Goal: Contribute content: Contribute content

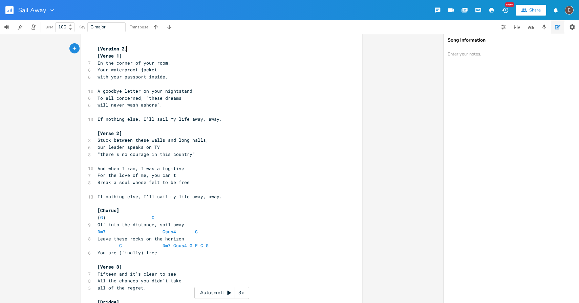
scroll to position [2, 0]
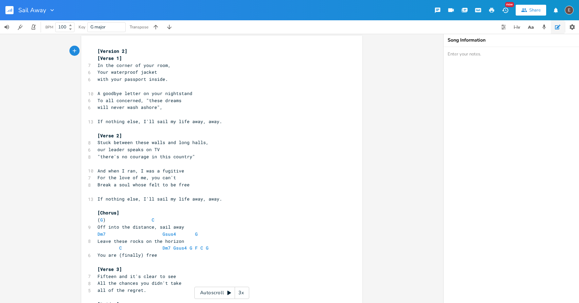
click at [225, 105] on pre "will never wash ashore"," at bounding box center [218, 107] width 244 height 7
click at [136, 60] on pre "[Verse 1]" at bounding box center [218, 58] width 244 height 7
click at [163, 68] on span "In the corner of your room," at bounding box center [133, 65] width 73 height 6
click at [102, 72] on span "Your waterproof jacket" at bounding box center [127, 72] width 60 height 6
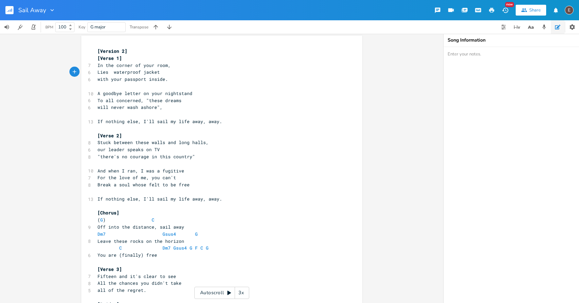
type textarea "Lies y"
type textarea "a"
click at [181, 78] on pre "with your passport inside." at bounding box center [218, 79] width 244 height 7
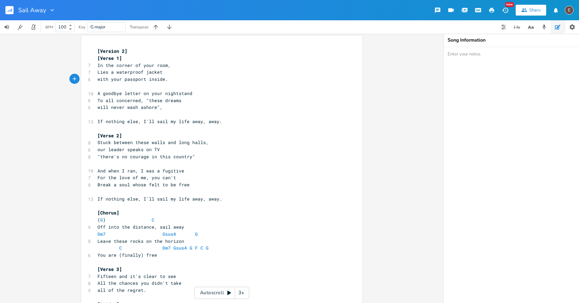
click at [209, 123] on span "If nothing else, I'll sail my life away, away." at bounding box center [159, 121] width 125 height 6
click at [196, 126] on pre "​" at bounding box center [218, 128] width 244 height 7
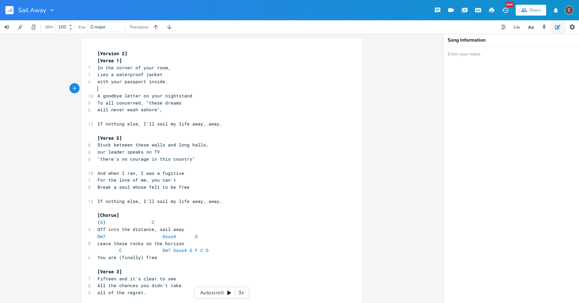
click at [131, 86] on pre "​" at bounding box center [218, 88] width 244 height 7
click at [131, 63] on pre "[Verse 1]" at bounding box center [218, 60] width 244 height 7
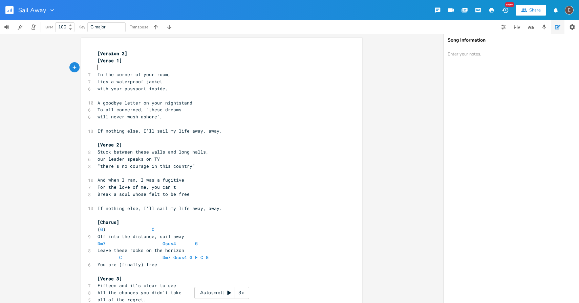
type textarea "C"
click at [159, 84] on pre "Lies a waterproof jacket" at bounding box center [218, 81] width 244 height 7
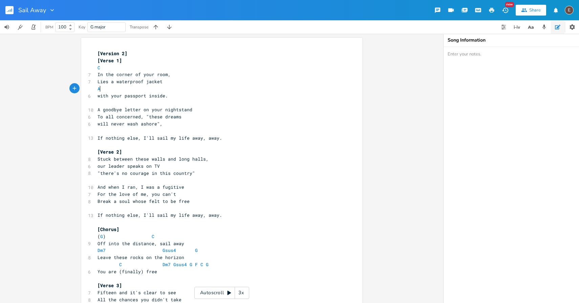
type textarea "Am"
type textarea "G"
type textarea "C"
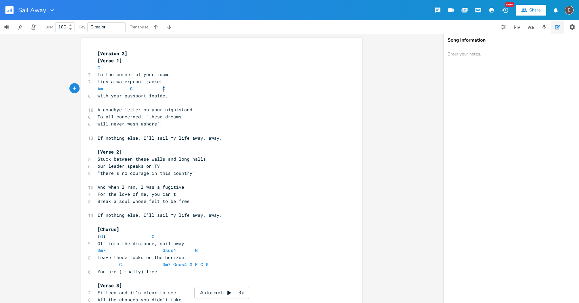
scroll to position [0, 4]
click at [181, 102] on pre "​" at bounding box center [218, 102] width 244 height 7
type textarea "C"
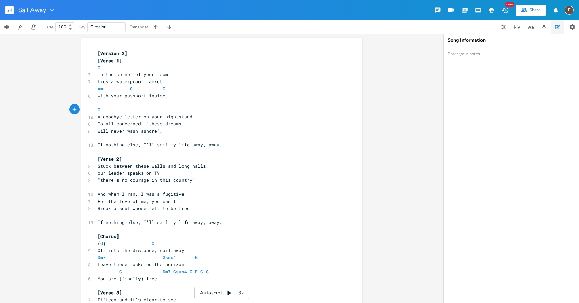
scroll to position [0, 3]
click at [207, 130] on pre "will never wash ashore"," at bounding box center [218, 131] width 244 height 7
click at [207, 127] on pre "To all concerned, "these dreams" at bounding box center [218, 123] width 244 height 7
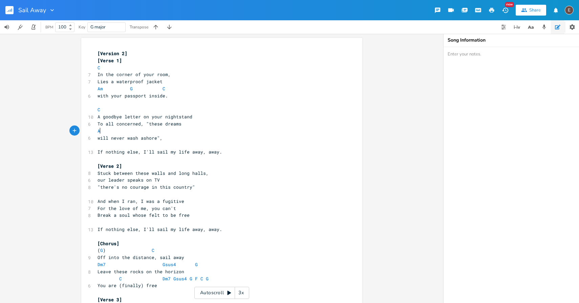
type textarea "Am"
type textarea "G"
type textarea "C"
click at [227, 147] on pre "​" at bounding box center [218, 144] width 244 height 7
click at [229, 138] on pre "will never wash ashore"," at bounding box center [218, 138] width 244 height 7
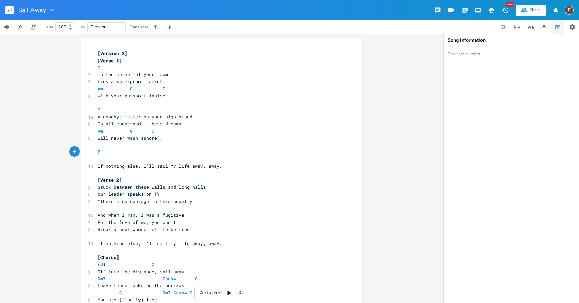
type textarea "Fm"
type textarea "G"
type textarea "C"
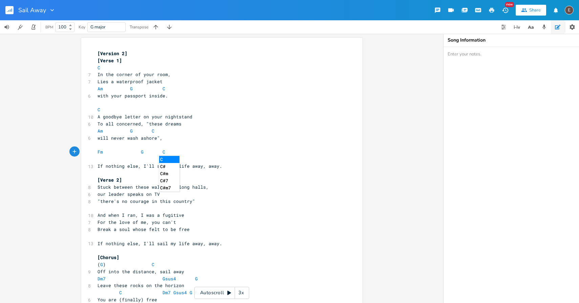
click at [137, 153] on span at bounding box center [135, 152] width 11 height 7
click at [104, 151] on span at bounding box center [105, 152] width 5 height 7
type textarea "AM"
type textarea "m"
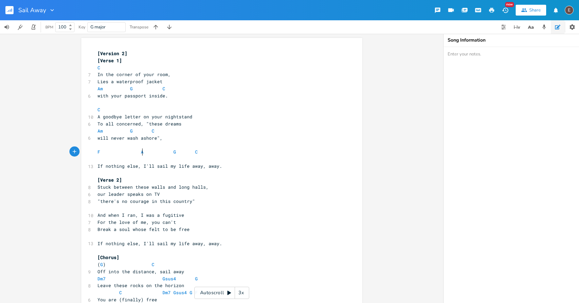
scroll to position [0, 3]
click at [228, 143] on pre "​" at bounding box center [218, 144] width 244 height 7
click at [229, 154] on pre "F Am G C" at bounding box center [218, 152] width 244 height 7
click at [141, 154] on span "Am" at bounding box center [143, 152] width 5 height 6
click at [178, 152] on span at bounding box center [178, 152] width 11 height 7
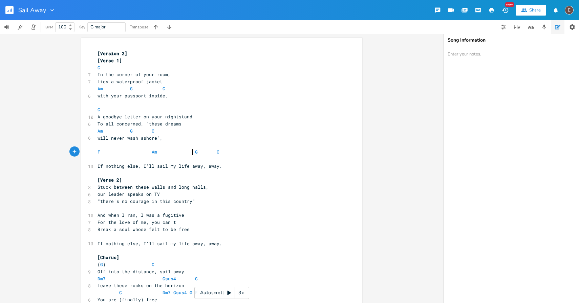
click at [210, 151] on span at bounding box center [211, 152] width 11 height 7
click at [232, 167] on pre "If nothing else, I'll sail my life away, away." at bounding box center [218, 166] width 244 height 7
click at [181, 100] on pre "​" at bounding box center [218, 102] width 244 height 7
click at [179, 98] on pre "with your passport inside." at bounding box center [218, 95] width 244 height 7
click at [97, 154] on span "F Am G C" at bounding box center [158, 152] width 122 height 6
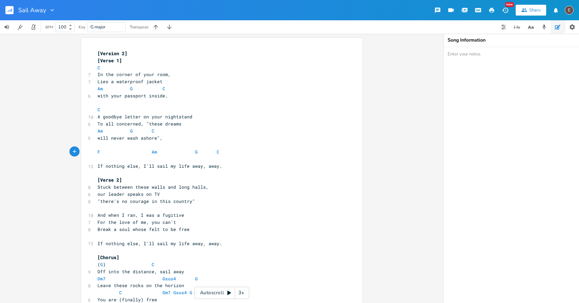
click at [163, 162] on pre "​" at bounding box center [218, 159] width 244 height 7
click at [193, 167] on span "If nothing else, I'll sail my life away, away." at bounding box center [159, 166] width 125 height 6
type textarea "C"
drag, startPoint x: 218, startPoint y: 152, endPoint x: 193, endPoint y: 151, distance: 25.1
click at [194, 151] on pre "F Am G C" at bounding box center [218, 152] width 244 height 7
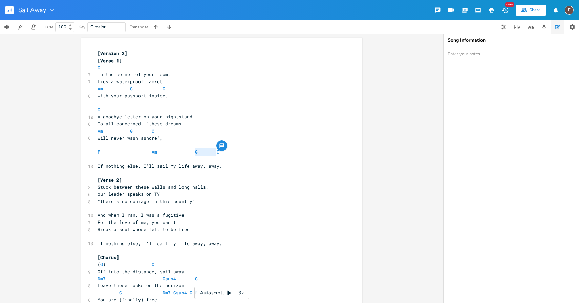
click at [198, 151] on span at bounding box center [202, 152] width 8 height 7
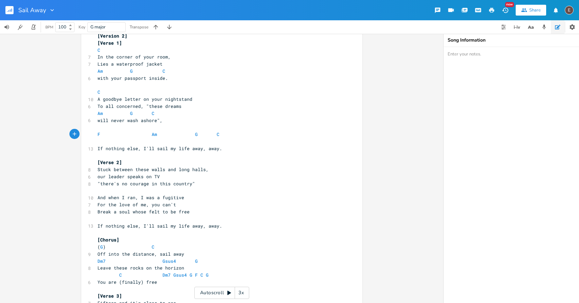
scroll to position [0, 0]
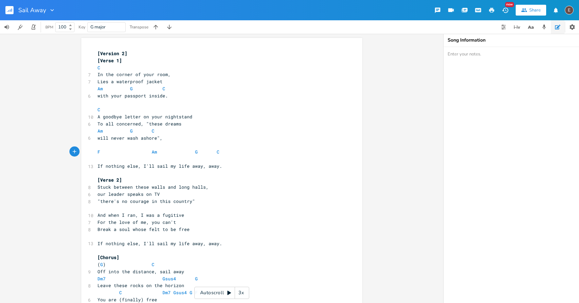
click at [187, 162] on pre "​" at bounding box center [218, 159] width 244 height 7
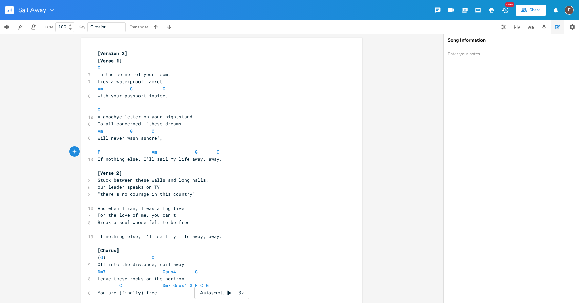
click at [159, 178] on span "Stuck between these walls and long halls," at bounding box center [152, 180] width 111 height 6
click at [162, 175] on pre "[Verse 2]" at bounding box center [218, 173] width 244 height 7
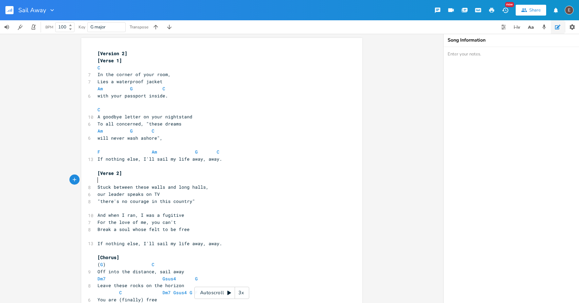
type textarea "C"
click at [209, 193] on pre "our leader speaks on TV" at bounding box center [218, 194] width 244 height 7
click at [214, 187] on pre "Stuck between these walls and long halls," at bounding box center [218, 187] width 244 height 7
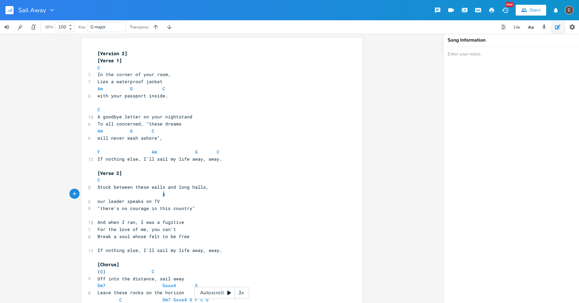
type textarea "A"
type textarea "Am"
click at [221, 196] on pre "Am" at bounding box center [218, 194] width 244 height 7
click at [221, 197] on pre "Am" at bounding box center [218, 194] width 244 height 7
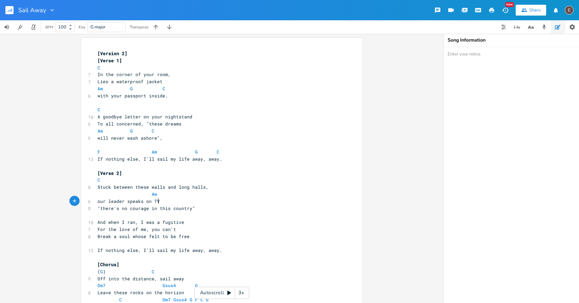
click at [221, 201] on pre "our leader speaks on TV" at bounding box center [218, 201] width 244 height 7
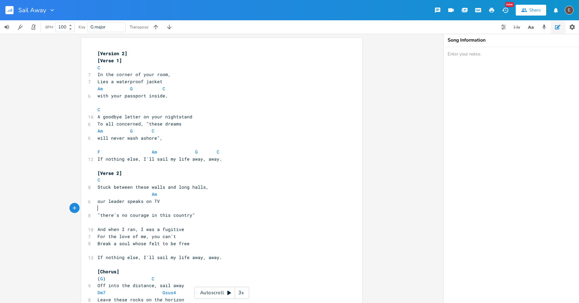
type textarea "C"
type textarea "G"
type textarea "C"
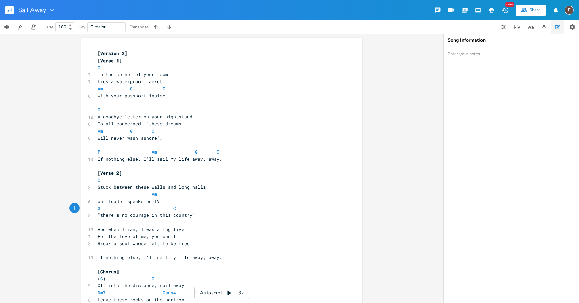
click at [186, 224] on pre "​" at bounding box center [218, 222] width 244 height 7
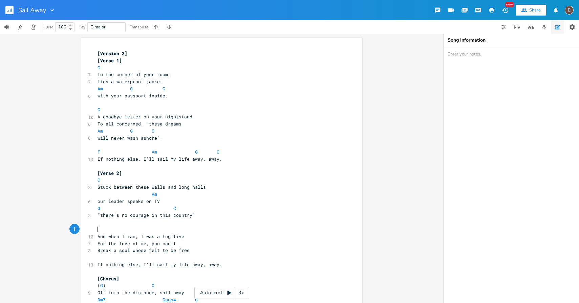
type textarea "C"
click at [183, 246] on pre "For the love of me, you can't" at bounding box center [218, 243] width 244 height 7
click at [193, 234] on pre "And when I ran, I was a fugitive" at bounding box center [218, 236] width 244 height 7
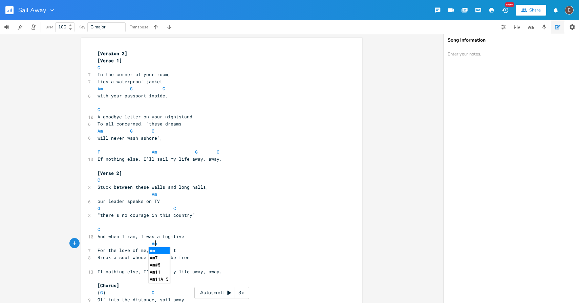
type textarea "Am"
click at [213, 245] on pre "Am" at bounding box center [218, 243] width 244 height 7
click at [211, 253] on pre "For the love of me, you can't" at bounding box center [218, 250] width 244 height 7
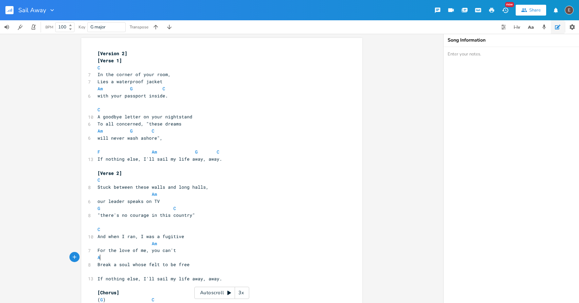
type textarea "Am"
type textarea "G"
type textarea "C"
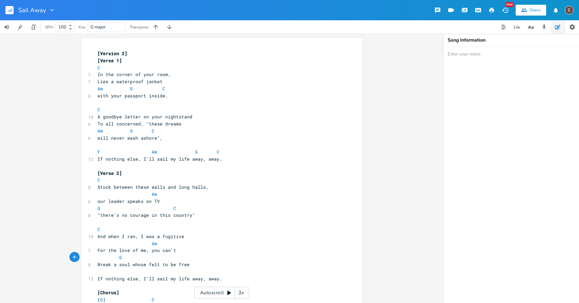
scroll to position [0, 3]
click at [238, 266] on pre "Break a soul whose felt to be free" at bounding box center [218, 264] width 244 height 7
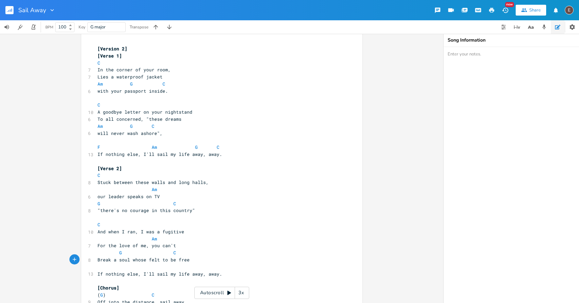
click at [238, 266] on pre "​" at bounding box center [218, 267] width 244 height 7
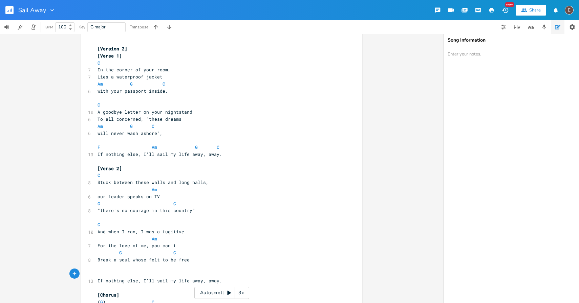
type textarea "F"
type textarea "Am"
type textarea "G"
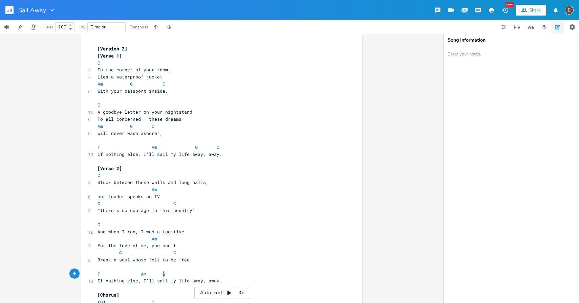
scroll to position [0, 3]
type textarea "G"
type textarea "C"
click at [239, 275] on pre "F Am G C" at bounding box center [218, 274] width 244 height 7
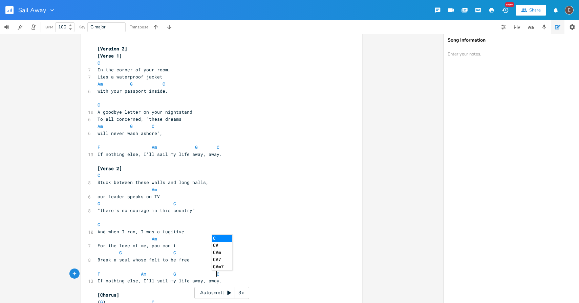
scroll to position [13, 0]
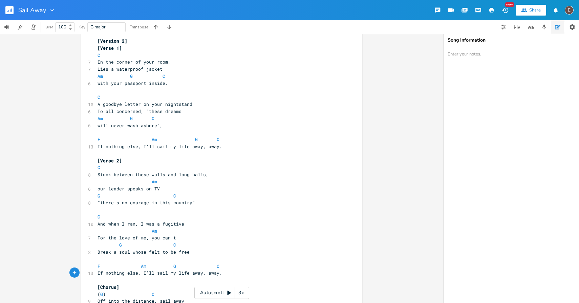
click at [239, 275] on pre "If nothing else, I'll sail my life away, away." at bounding box center [218, 273] width 244 height 7
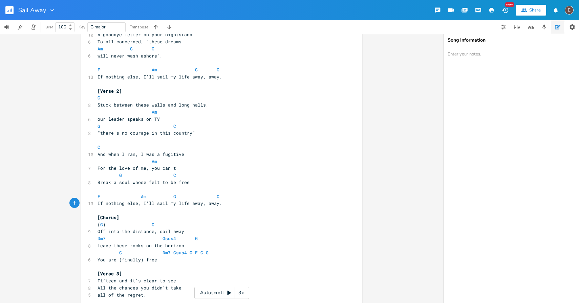
scroll to position [83, 0]
click at [213, 237] on pre "Dm7 Gsus4 G" at bounding box center [218, 238] width 244 height 7
click at [212, 234] on pre "Off into the distance, sail away" at bounding box center [218, 230] width 244 height 7
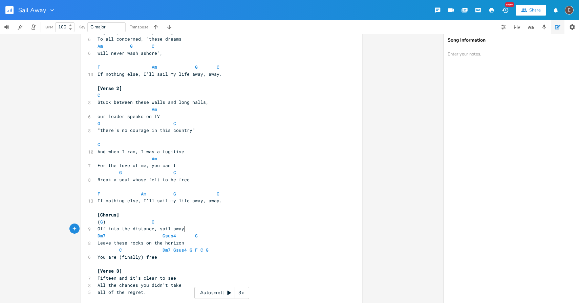
scroll to position [89, 0]
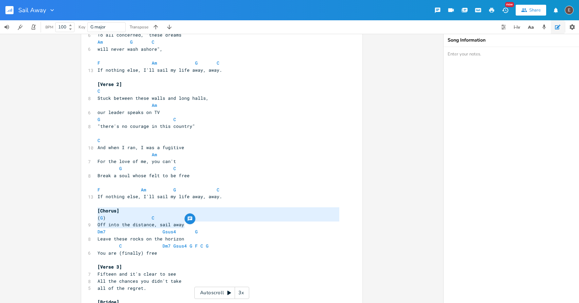
type textarea "(G) C Off into the distance, sail away"
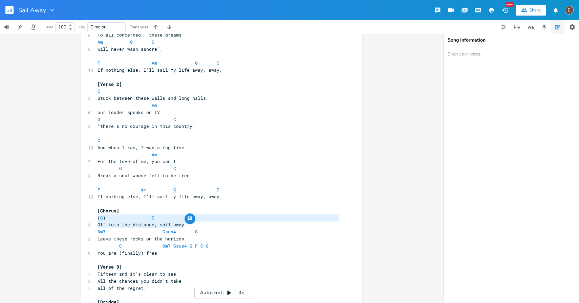
drag, startPoint x: 207, startPoint y: 226, endPoint x: 82, endPoint y: 218, distance: 125.8
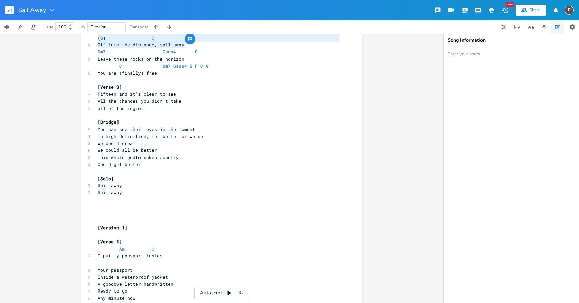
scroll to position [175, 0]
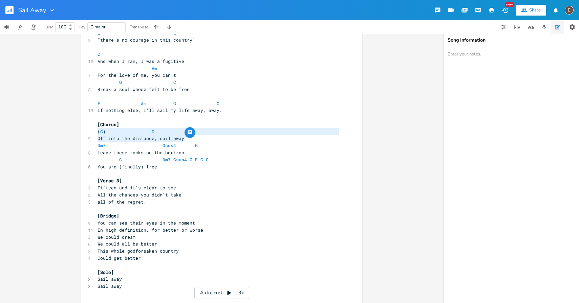
click at [195, 139] on pre "Off into the distance, sail away" at bounding box center [218, 138] width 244 height 7
type textarea "(G) C Off into the distance, sail away"
drag, startPoint x: 199, startPoint y: 139, endPoint x: 49, endPoint y: 130, distance: 150.2
click at [49, 130] on div "(G) C Off into the distance, sail away x [Version 2] [Verse 1] C 7 In the corne…" at bounding box center [221, 168] width 443 height 269
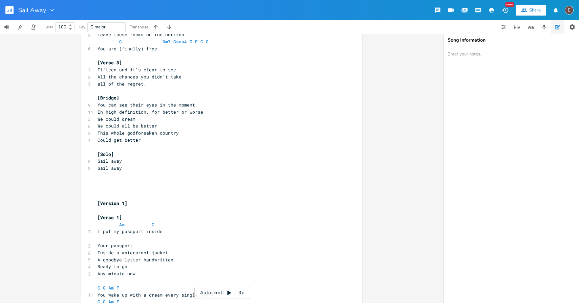
scroll to position [170, 0]
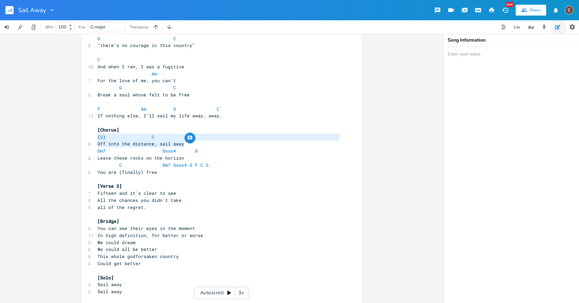
click at [191, 157] on pre "Leave these rocks on the horizon" at bounding box center [218, 158] width 244 height 7
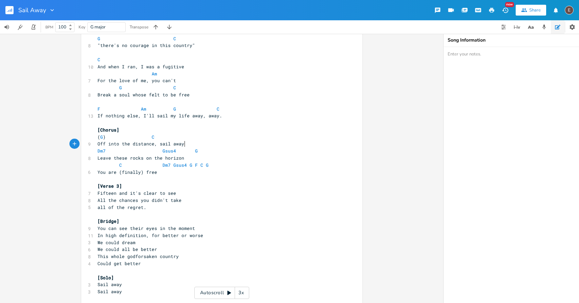
click at [189, 147] on pre "Off into the distance, sail away" at bounding box center [218, 143] width 244 height 7
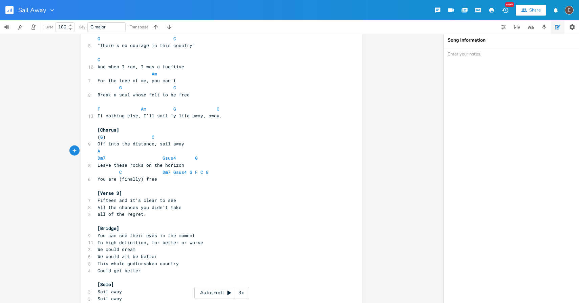
type textarea "Am"
type textarea "F"
type textarea "C"
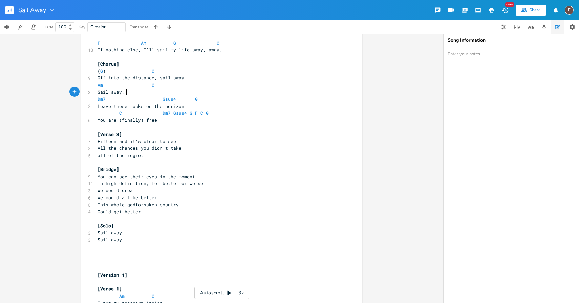
scroll to position [236, 0]
type textarea "Sail away, you'll find a home between the waves"
drag, startPoint x: 126, startPoint y: 92, endPoint x: 96, endPoint y: 93, distance: 30.2
click at [97, 93] on span "Sail away, you'll find a home between the waves" at bounding box center [160, 92] width 127 height 6
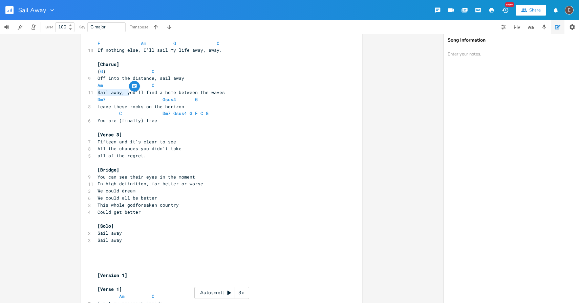
type textarea "Y"
drag, startPoint x: 243, startPoint y: 91, endPoint x: 241, endPoint y: 95, distance: 4.7
click at [242, 93] on pre "You'll find a home between the waves" at bounding box center [218, 92] width 244 height 7
click at [206, 129] on pre "​" at bounding box center [218, 127] width 244 height 7
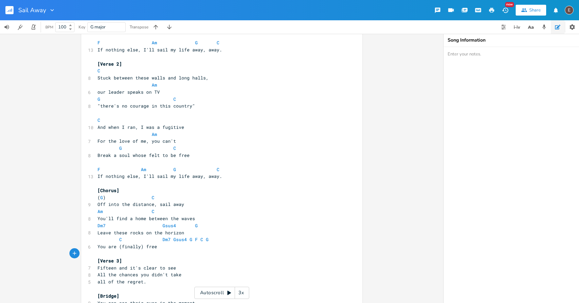
scroll to position [0, 0]
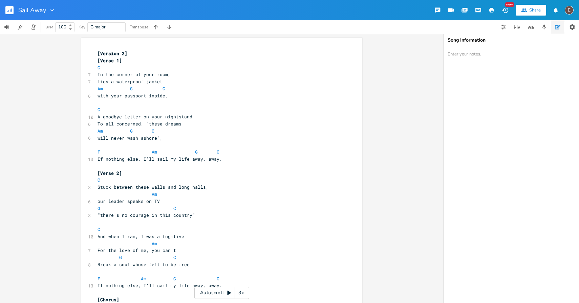
click at [186, 147] on pre "​" at bounding box center [218, 144] width 244 height 7
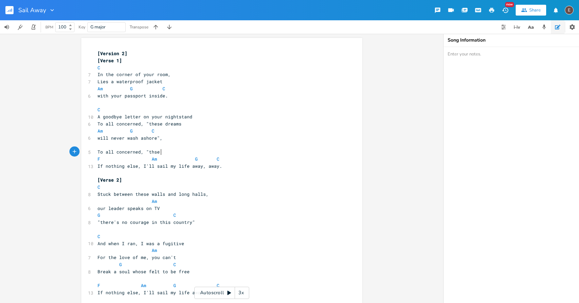
type textarea "To all concerned, "thse d"
type textarea "ese dreams will never wash ashore""
click at [192, 146] on pre "​" at bounding box center [218, 144] width 244 height 7
type textarea "Am"
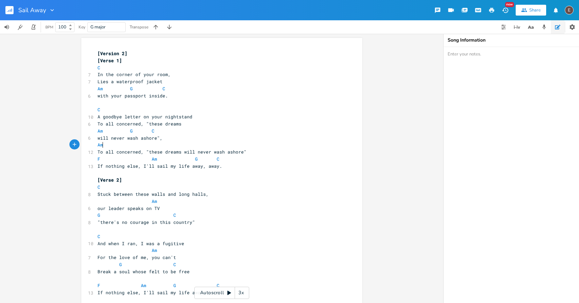
scroll to position [0, 7]
type textarea "F"
type textarea "cC"
type textarea "C"
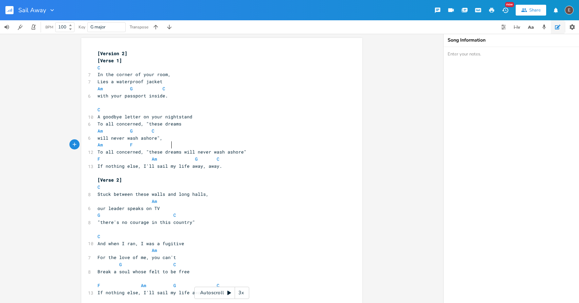
scroll to position [0, 3]
type textarea "C"
type textarea "G"
click at [195, 146] on span at bounding box center [200, 144] width 11 height 7
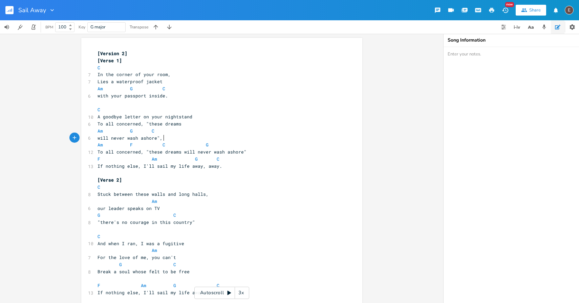
click at [199, 140] on pre "will never wash ashore"," at bounding box center [218, 138] width 244 height 7
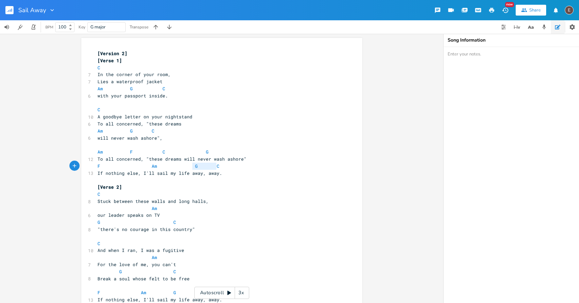
type textarea "If"
drag, startPoint x: 218, startPoint y: 169, endPoint x: 89, endPoint y: 167, distance: 128.6
type textarea "Am"
type textarea "F"
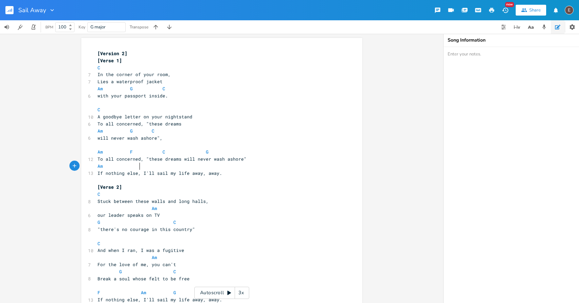
scroll to position [0, 3]
type textarea "C"
type textarea "G"
click at [227, 171] on pre "If nothing else, I'll sail my life away, away." at bounding box center [218, 173] width 244 height 7
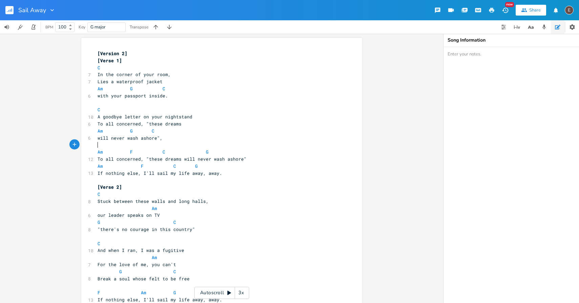
click at [213, 146] on pre "​" at bounding box center [218, 144] width 244 height 7
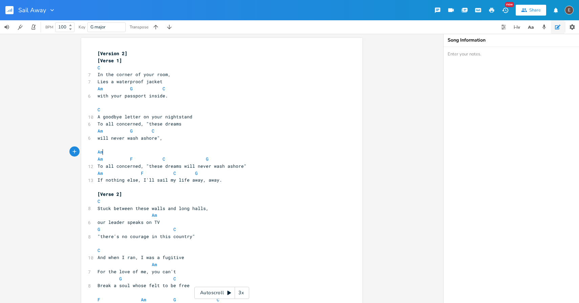
type textarea "Am"
type textarea "(..)"
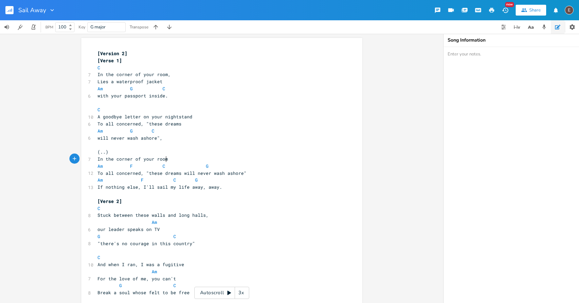
type textarea "In the corner of your room,"
click at [105, 159] on span "In the corner of your room," at bounding box center [133, 159] width 73 height 6
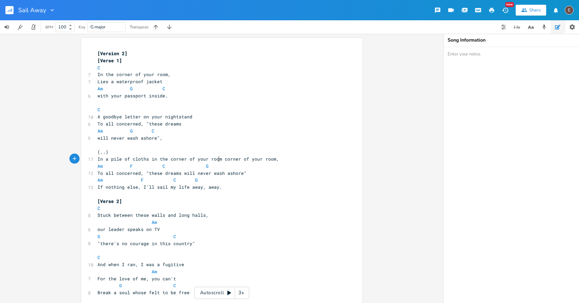
type textarea "a pile of cloths in the corner of your room,"
click at [144, 160] on span "In a pile of cloths in the corner of your room, corner of your room," at bounding box center [190, 159] width 187 height 6
type textarea "e"
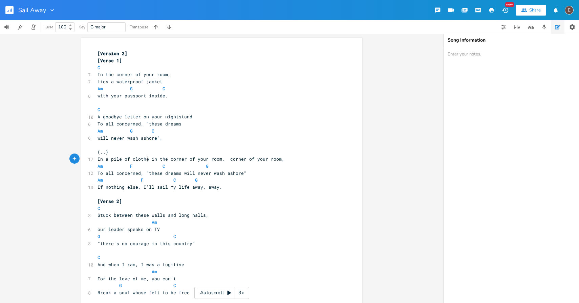
type textarea "es"
type textarea ", corner of your room,"
drag, startPoint x: 280, startPoint y: 158, endPoint x: 219, endPoint y: 160, distance: 60.6
click at [219, 160] on span "In a pile of clothes in the corner of your room, corner of your room," at bounding box center [192, 159] width 190 height 6
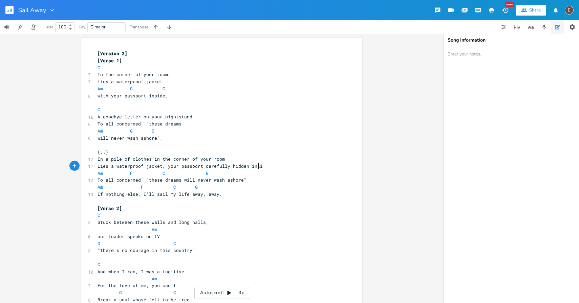
type textarea "Lies a waterproof jacket, your passport carefully hidden inside"
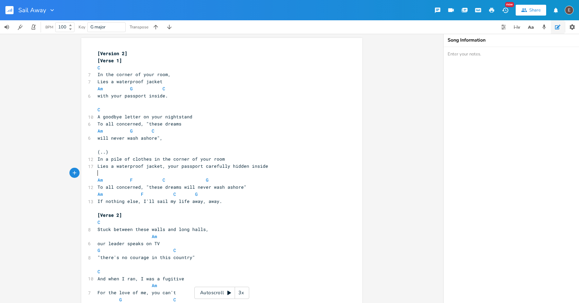
click at [247, 158] on pre "In a pile of clothes in the corner of your room" at bounding box center [218, 159] width 244 height 7
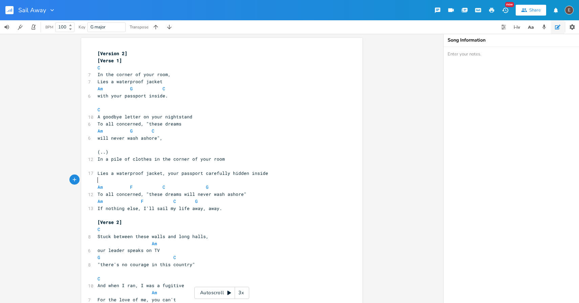
click at [206, 178] on pre "​" at bounding box center [218, 180] width 244 height 7
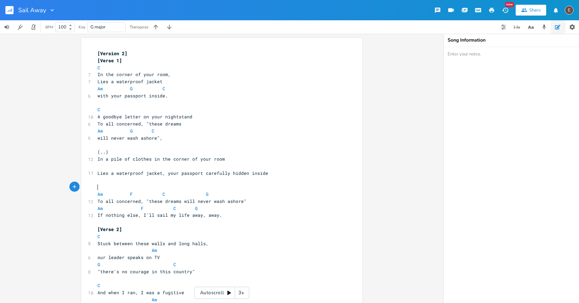
click at [258, 174] on span "Lies a waterproof jacket, your passport carefully hidden inside" at bounding box center [182, 173] width 171 height 6
type textarea "inside"
click at [258, 174] on span "Lies a waterproof jacket, your passport carefully hidden inside" at bounding box center [182, 173] width 171 height 6
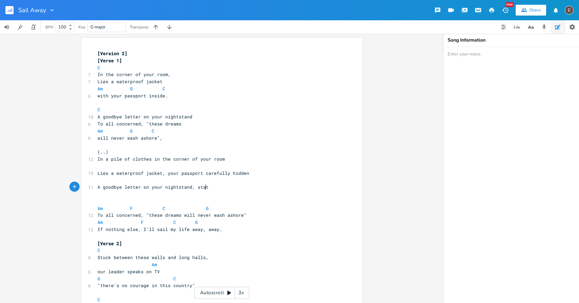
scroll to position [0, 86]
type textarea "A goodbye letter on your nightstand, stating"
click at [205, 185] on span "A goodbye letter on your nightstand, stating" at bounding box center [156, 187] width 119 height 6
click at [211, 184] on pre "A goodbye letter on your nightstand, stating" at bounding box center [218, 187] width 244 height 7
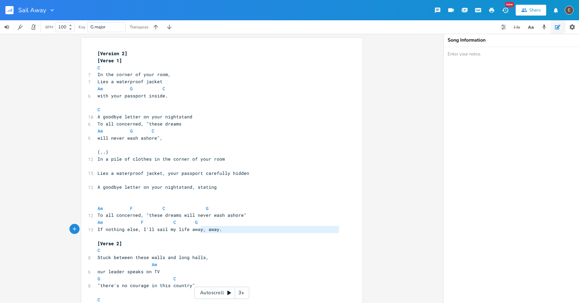
type textarea "y, away."
drag, startPoint x: 220, startPoint y: 234, endPoint x: 195, endPoint y: 230, distance: 25.0
click at [195, 230] on span "If nothing else, I'll sail my life away, away." at bounding box center [159, 229] width 125 height 6
click at [227, 231] on pre "If nothing else, I'll sail my life away, away." at bounding box center [218, 229] width 244 height 7
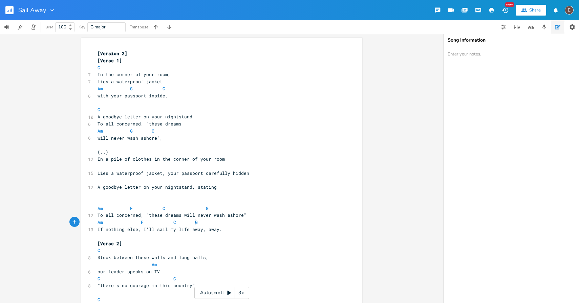
click at [217, 222] on pre "Am F C G" at bounding box center [218, 222] width 244 height 7
click at [250, 225] on pre "Am F C G" at bounding box center [218, 222] width 244 height 7
click at [250, 226] on pre "If nothing else, I'll sail my life away, away." at bounding box center [218, 229] width 244 height 7
click at [183, 153] on pre "(..)" at bounding box center [218, 152] width 244 height 7
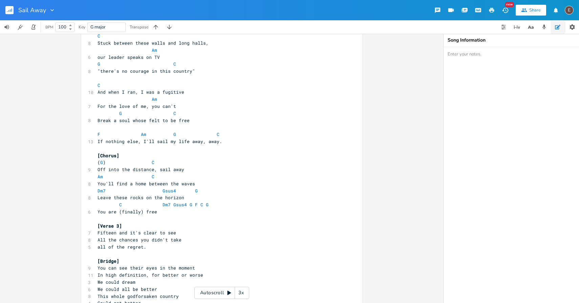
scroll to position [222, 0]
type textarea "C F Am G F G"
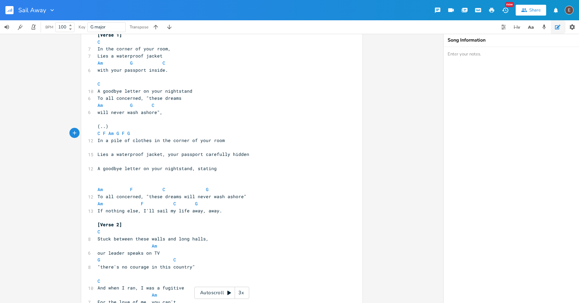
scroll to position [0, 0]
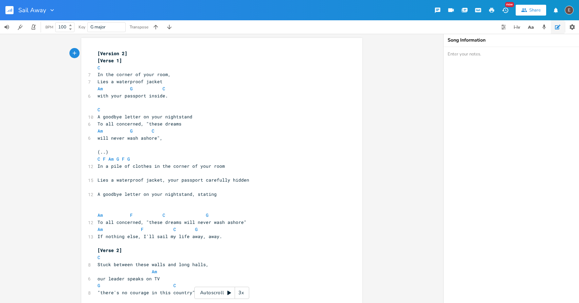
click at [195, 162] on pre "C F Am G F G" at bounding box center [218, 159] width 244 height 7
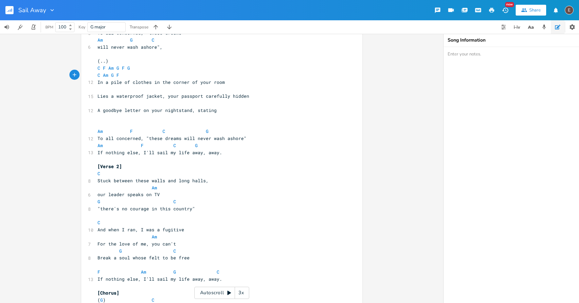
scroll to position [95, 0]
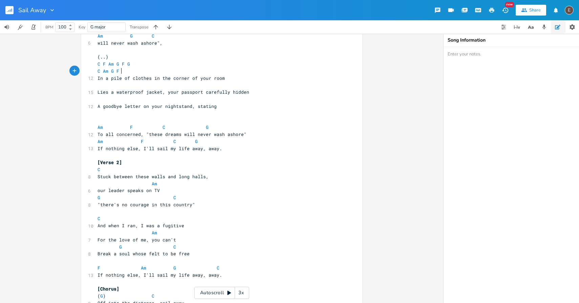
type textarea "C Am G F"
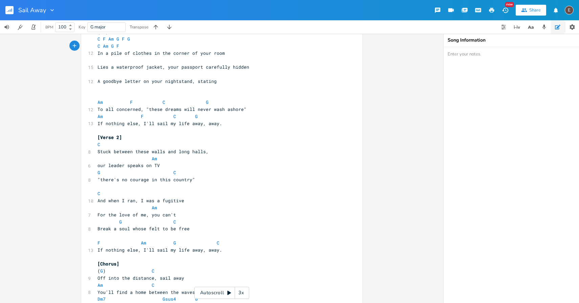
scroll to position [0, 0]
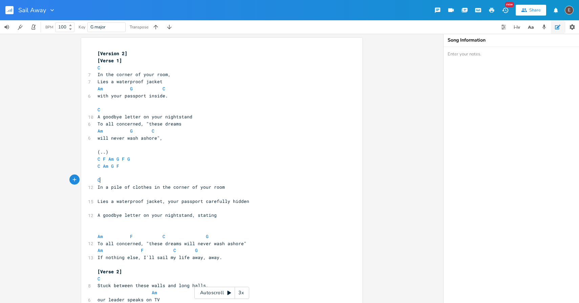
type textarea "C"
click at [225, 190] on pre "In a pile of clothes in the corner of your room" at bounding box center [218, 187] width 244 height 7
click at [218, 191] on pre "​" at bounding box center [218, 194] width 244 height 7
type textarea "Am"
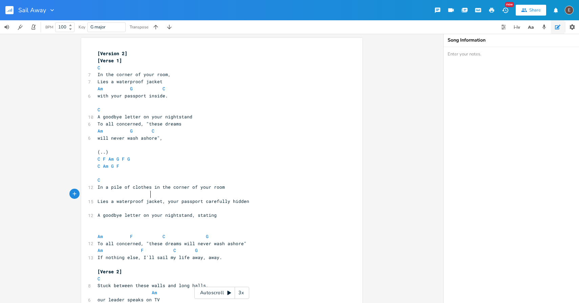
scroll to position [0, 7]
type textarea "C"
click at [250, 200] on pre "Lies a waterproof jacket, your passport carefully hidden" at bounding box center [218, 201] width 244 height 7
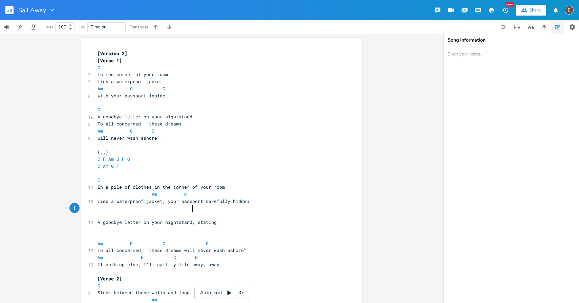
type textarea "Am"
type textarea "C"
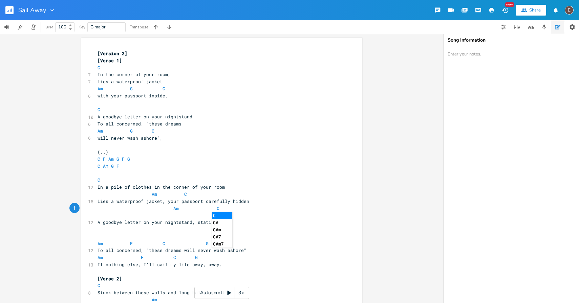
click at [254, 217] on pre "​" at bounding box center [218, 215] width 244 height 7
click at [249, 211] on pre "Am C" at bounding box center [218, 208] width 244 height 7
type textarea "F"
click at [187, 220] on span "A goodbye letter on your nightstand, stating" at bounding box center [156, 222] width 119 height 6
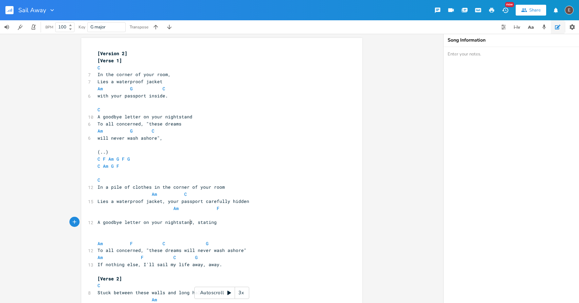
click at [188, 216] on pre "​" at bounding box center [218, 215] width 244 height 7
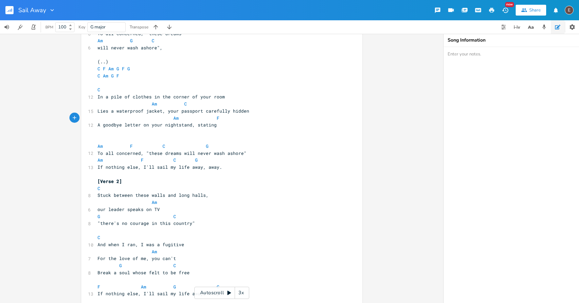
scroll to position [93, 0]
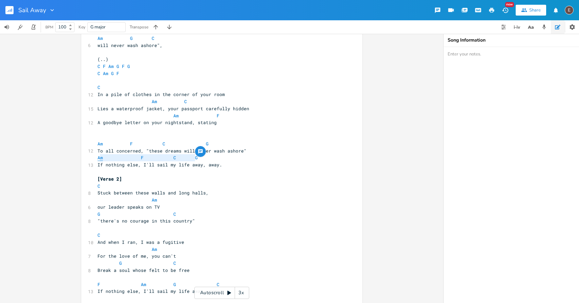
type textarea "Am F C G"
drag, startPoint x: 207, startPoint y: 160, endPoint x: 96, endPoint y: 160, distance: 111.0
click at [96, 160] on pre "Am F C G" at bounding box center [218, 157] width 244 height 7
click at [192, 167] on span "If nothing else, I'll sail my life away, away." at bounding box center [159, 165] width 125 height 6
type textarea "Am F C G"
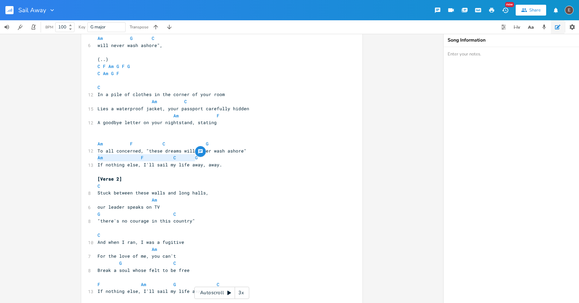
drag, startPoint x: 196, startPoint y: 159, endPoint x: 85, endPoint y: 159, distance: 110.7
click at [155, 152] on span "To all concerned, "these dreams will never wash ashore"" at bounding box center [171, 151] width 149 height 6
click at [161, 152] on span "To all concerned, "these dreams will never wash ashore"" at bounding box center [171, 151] width 149 height 6
type textarea "Am F C G"
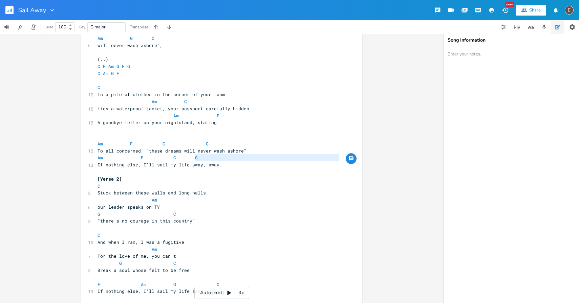
type textarea "Am F C G"
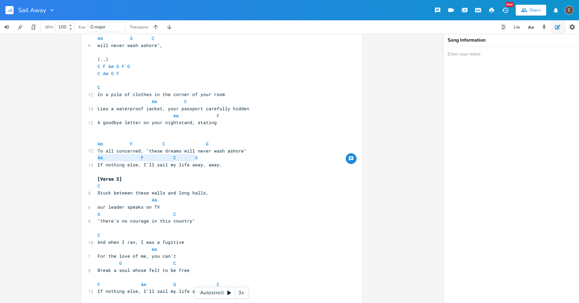
drag, startPoint x: 212, startPoint y: 155, endPoint x: 58, endPoint y: 161, distance: 153.4
click at [58, 161] on div "Am F C G x [Version 2] [Verse 1] C 7 In the corner of your room, 7 Lies a water…" at bounding box center [221, 168] width 443 height 269
click at [157, 134] on pre "​" at bounding box center [218, 136] width 244 height 7
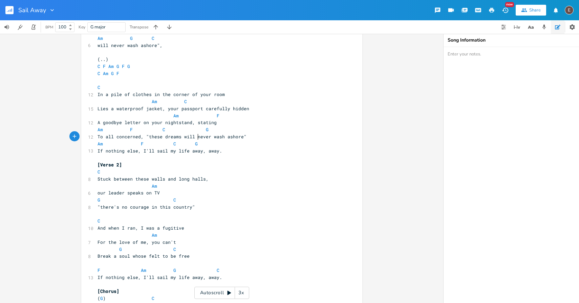
type textarea "To all concerned, "these dreams will n"
drag, startPoint x: 196, startPoint y: 140, endPoint x: 71, endPoint y: 140, distance: 124.5
click at [71, 140] on div "To all concerned, "these dreams will n x [Version 2] [Verse 1] C 7 In the corne…" at bounding box center [221, 168] width 443 height 269
click at [137, 148] on pre "If nothing else, I'll sail my life away, away." at bounding box center [218, 151] width 244 height 7
click at [162, 100] on span at bounding box center [167, 101] width 11 height 7
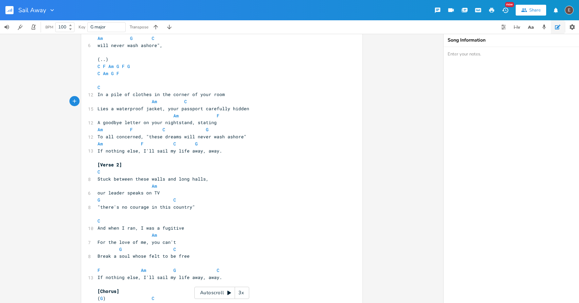
click at [144, 103] on span at bounding box center [146, 101] width 11 height 7
drag, startPoint x: 204, startPoint y: 128, endPoint x: 158, endPoint y: 130, distance: 46.4
click at [158, 130] on span "Am F C G" at bounding box center [154, 130] width 114 height 6
type textarea "F"
type textarea "Am F"
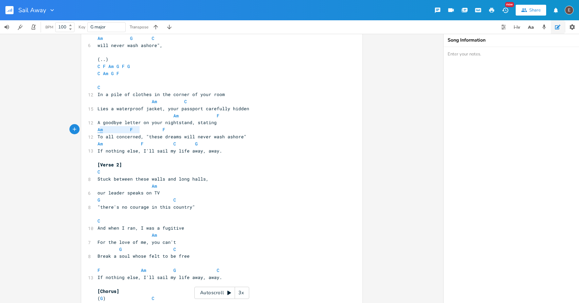
drag, startPoint x: 138, startPoint y: 130, endPoint x: 96, endPoint y: 130, distance: 42.3
click at [97, 130] on span "Am F F" at bounding box center [132, 130] width 70 height 6
click at [217, 117] on pre "Am F" at bounding box center [218, 115] width 244 height 7
click at [187, 112] on span at bounding box center [189, 115] width 11 height 7
click at [196, 96] on span "In a pile of clothes in the corner of your room" at bounding box center [160, 94] width 127 height 6
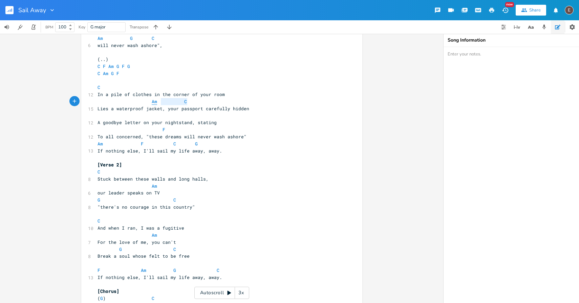
type textarea "Am C"
drag, startPoint x: 194, startPoint y: 101, endPoint x: 147, endPoint y: 101, distance: 47.4
click at [147, 101] on pre "Am C" at bounding box center [218, 101] width 244 height 7
drag, startPoint x: 199, startPoint y: 145, endPoint x: 94, endPoint y: 144, distance: 105.3
click at [96, 144] on pre "Am F C G" at bounding box center [218, 143] width 244 height 7
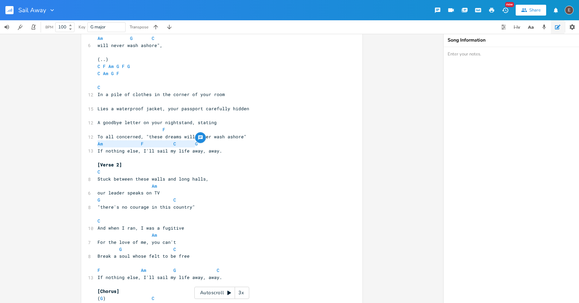
type textarea "C"
type textarea "F"
type textarea "G"
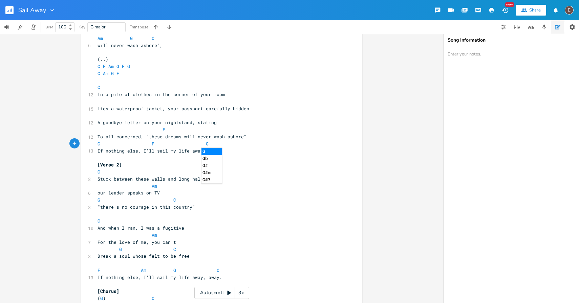
click at [272, 170] on pre "C" at bounding box center [218, 172] width 244 height 7
click at [264, 149] on pre "If nothing else, I'll sail my life away, away." at bounding box center [218, 151] width 244 height 7
click at [179, 82] on pre "​" at bounding box center [218, 80] width 244 height 7
click at [172, 88] on pre "C" at bounding box center [218, 87] width 244 height 7
type textarea "F"
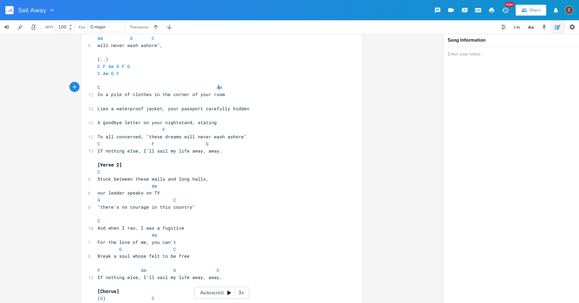
type textarea "Am"
click at [257, 99] on pre at bounding box center [218, 101] width 244 height 7
click at [101, 101] on span at bounding box center [102, 101] width 11 height 7
click at [99, 102] on span at bounding box center [102, 101] width 11 height 7
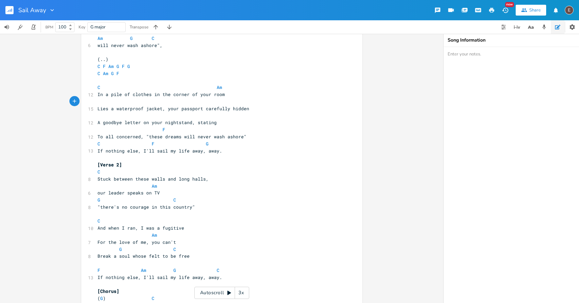
type textarea "C"
type textarea "Am"
click at [273, 112] on pre at bounding box center [218, 115] width 244 height 7
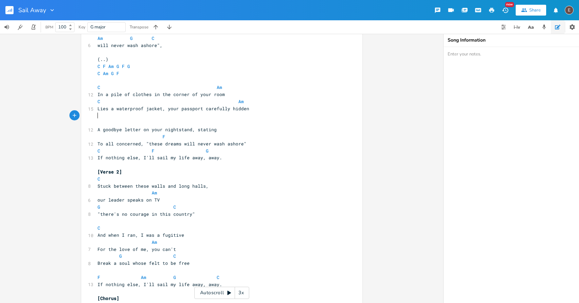
type textarea "C"
click at [156, 125] on span at bounding box center [157, 122] width 11 height 7
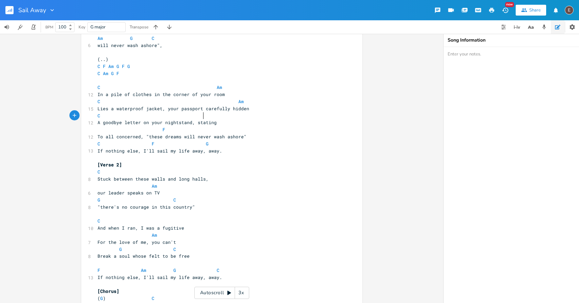
type textarea "AM"
type textarea "Am"
click at [155, 127] on span at bounding box center [157, 129] width 11 height 7
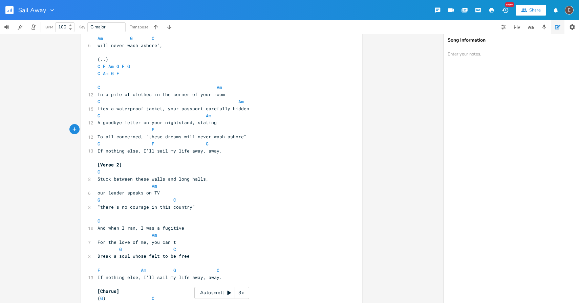
click at [215, 133] on pre "To all concerned, "these dreams will never wash ashore"" at bounding box center [218, 136] width 244 height 7
click at [100, 142] on span at bounding box center [104, 143] width 8 height 7
type textarea "Am"
click at [181, 154] on pre "​" at bounding box center [218, 157] width 244 height 7
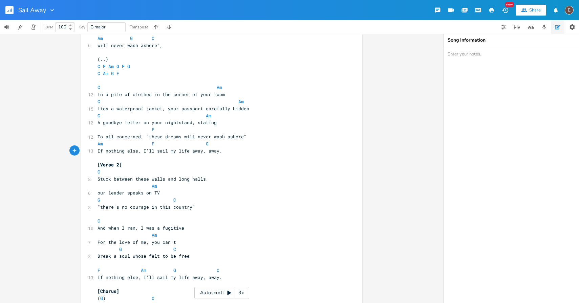
click at [186, 148] on span "If nothing else, I'll sail my life away, away." at bounding box center [159, 151] width 125 height 6
click at [190, 144] on span at bounding box center [189, 143] width 11 height 7
click at [230, 155] on pre "​" at bounding box center [218, 157] width 244 height 7
click at [147, 130] on span at bounding box center [146, 129] width 11 height 7
click at [154, 131] on pre "F" at bounding box center [218, 129] width 244 height 7
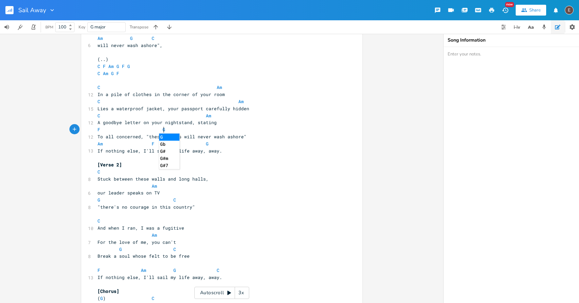
type textarea "G"
click at [253, 142] on pre "Am F G" at bounding box center [218, 143] width 244 height 7
click at [238, 135] on span "To all concerned, "these dreams will never wash ashore"" at bounding box center [171, 137] width 149 height 6
click at [238, 133] on pre "To all concerned, "these dreams will never wash ashore"" at bounding box center [218, 136] width 244 height 7
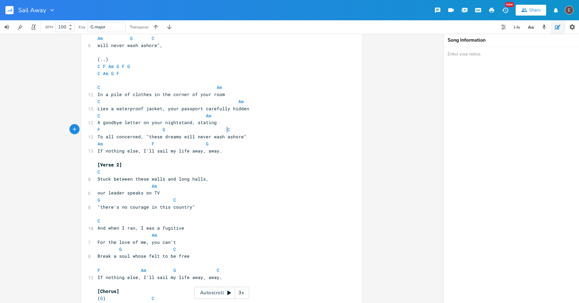
type textarea "C"
click at [130, 145] on span at bounding box center [135, 143] width 11 height 7
click at [141, 146] on span at bounding box center [146, 143] width 11 height 7
click at [238, 96] on pre "In a pile of clothes in the corner of your room" at bounding box center [218, 94] width 244 height 7
click at [96, 102] on pre "C Am" at bounding box center [218, 101] width 244 height 7
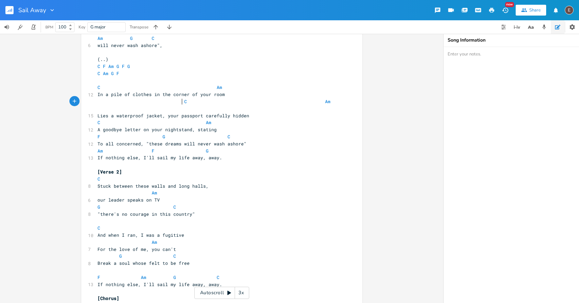
click at [142, 110] on pre "C Am" at bounding box center [218, 105] width 244 height 14
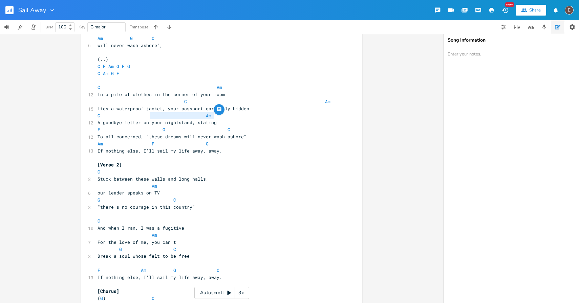
drag, startPoint x: 213, startPoint y: 118, endPoint x: 142, endPoint y: 118, distance: 70.7
click at [142, 118] on span "C Am" at bounding box center [167, 116] width 141 height 6
type textarea "Am"
click at [146, 116] on span at bounding box center [148, 115] width 5 height 7
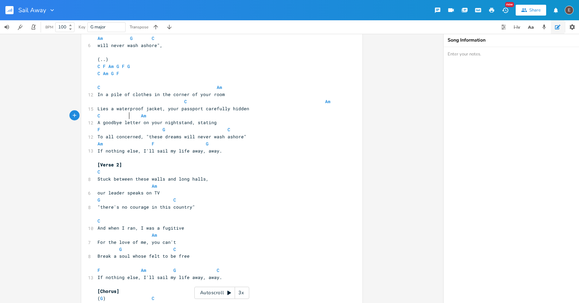
click at [132, 116] on span at bounding box center [135, 115] width 11 height 7
click at [135, 116] on span at bounding box center [135, 115] width 11 height 7
click at [99, 120] on span "A goodbye letter on your nightstand, stating" at bounding box center [156, 122] width 119 height 6
drag, startPoint x: 101, startPoint y: 117, endPoint x: 122, endPoint y: 120, distance: 21.5
click at [103, 118] on span at bounding box center [104, 115] width 8 height 7
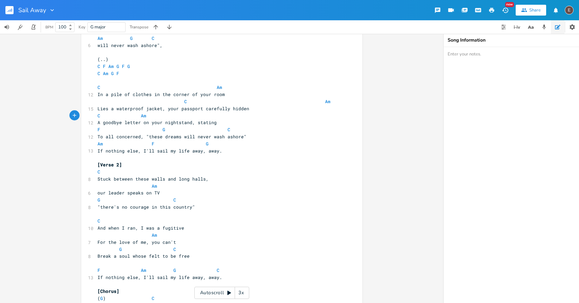
click at [333, 102] on span at bounding box center [334, 101] width 3 height 7
click at [136, 116] on span at bounding box center [135, 115] width 11 height 7
click at [100, 117] on span at bounding box center [104, 115] width 8 height 7
click at [206, 131] on span at bounding box center [211, 129] width 11 height 7
click at [180, 119] on pre "A goodbye letter on your nightstand, stating" at bounding box center [218, 122] width 244 height 7
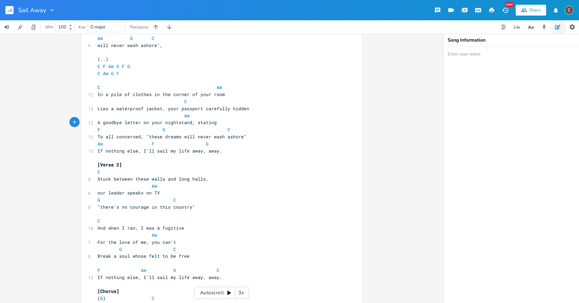
click at [179, 117] on span at bounding box center [178, 115] width 11 height 7
type textarea "Am"
drag, startPoint x: 147, startPoint y: 144, endPoint x: 91, endPoint y: 144, distance: 55.5
click at [166, 145] on pre "F G" at bounding box center [218, 143] width 244 height 7
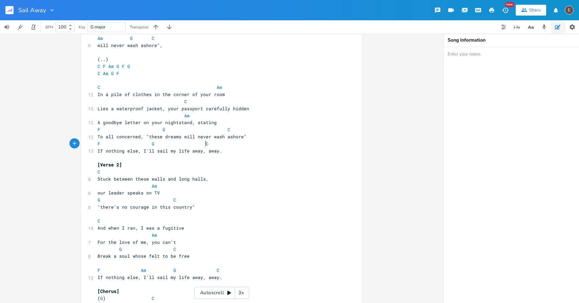
type textarea "C"
click at [230, 151] on pre "If nothing else, I'll sail my life away, away." at bounding box center [218, 151] width 244 height 7
click at [208, 144] on pre "F G C" at bounding box center [218, 143] width 244 height 7
type textarea "Am"
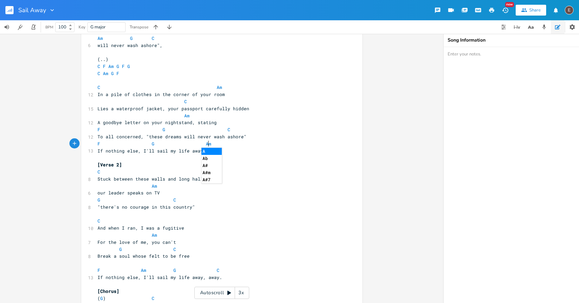
scroll to position [0, 7]
click at [228, 128] on pre "F G C" at bounding box center [218, 129] width 244 height 7
type textarea "Ak"
type textarea "m"
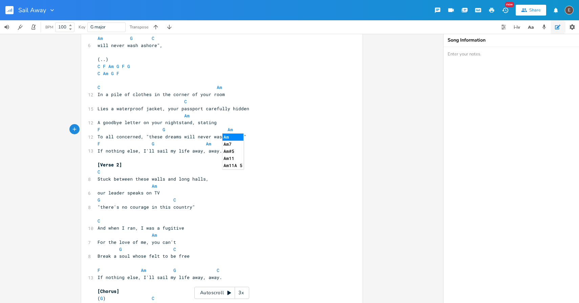
click at [191, 154] on pre "If nothing else, I'll sail my life away, away." at bounding box center [218, 151] width 244 height 7
drag, startPoint x: 222, startPoint y: 273, endPoint x: 134, endPoint y: 272, distance: 87.3
click at [134, 272] on pre "F Am G C" at bounding box center [218, 270] width 244 height 7
type textarea "G"
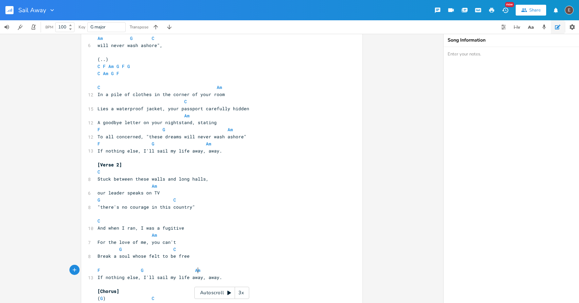
type textarea "Am"
click at [222, 152] on pre "If nothing else, I'll sail my life away, away." at bounding box center [218, 151] width 244 height 7
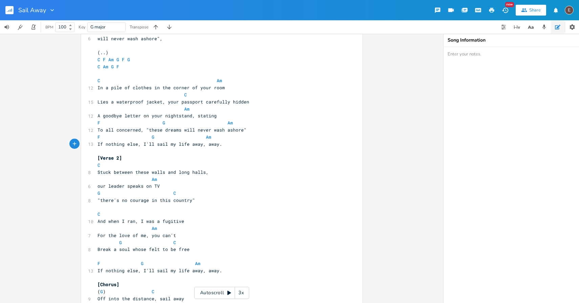
scroll to position [108, 0]
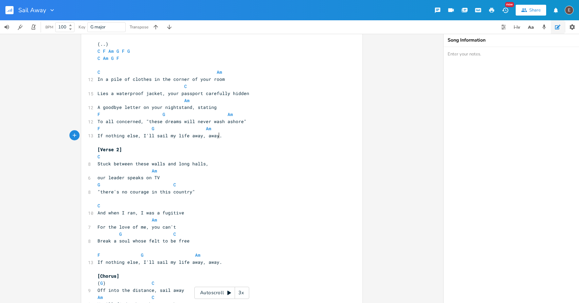
click at [220, 244] on pre "Break a soul whose felt to be free" at bounding box center [218, 241] width 244 height 7
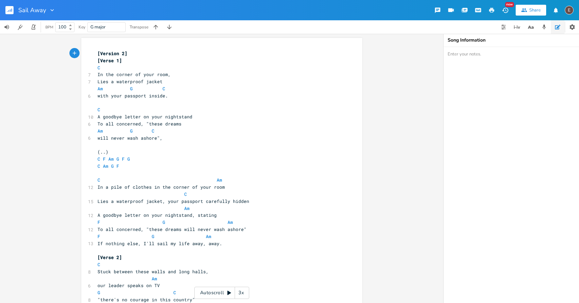
click at [99, 199] on span "Lies a waterproof jacket, your passport carefully hidden" at bounding box center [173, 201] width 152 height 6
type textarea "Lies"
click at [99, 199] on span "Lies a waterproof jacket, your passport carefully hidden" at bounding box center [173, 201] width 152 height 6
click at [96, 185] on pre "In a pile of clothes in the corner of your room" at bounding box center [218, 187] width 244 height 7
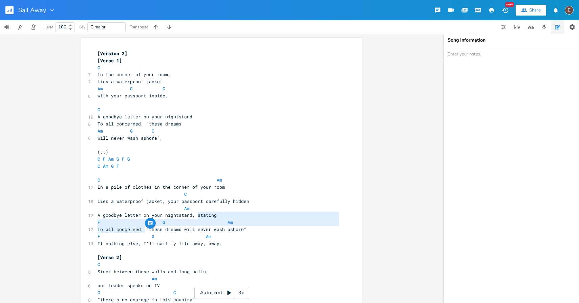
type textarea "stating F G Am To all concerned,"
drag, startPoint x: 142, startPoint y: 229, endPoint x: 194, endPoint y: 215, distance: 53.7
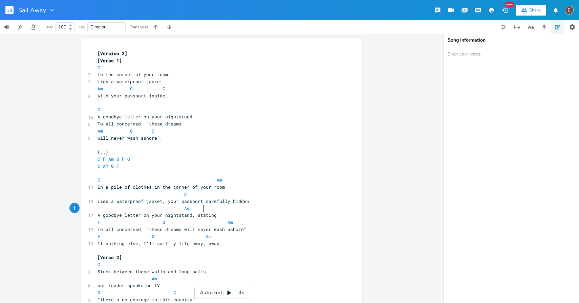
click at [230, 210] on pre "Am" at bounding box center [218, 208] width 244 height 7
click at [218, 247] on pre "​" at bounding box center [218, 250] width 244 height 7
click at [154, 172] on pre "​" at bounding box center [218, 173] width 244 height 7
type textarea "In"
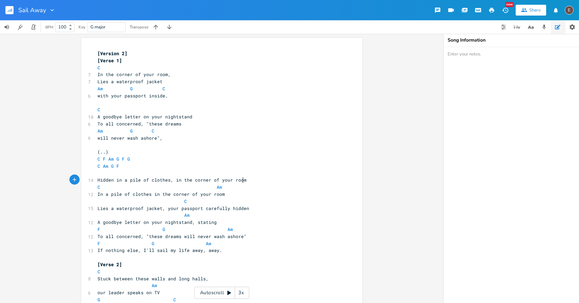
type textarea "Hidden in a pile of clothes, in the corner of your room"
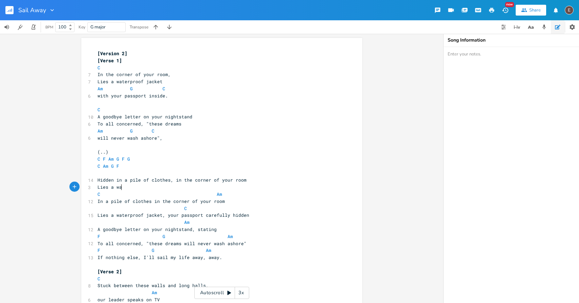
type textarea "Lies a wat"
type textarea "Lies a waterproof jacket, your passport carefully hidden"
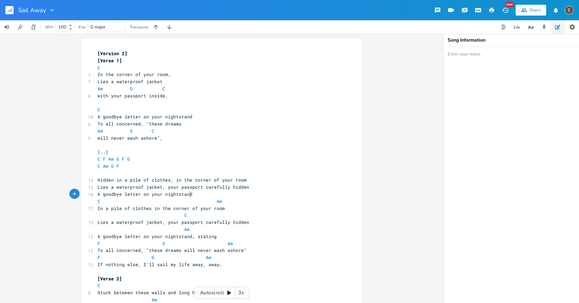
scroll to position [0, 73]
type textarea "A goodbye letter on your nightstand, "these dra"
type textarea "eams will never wash ashore"."
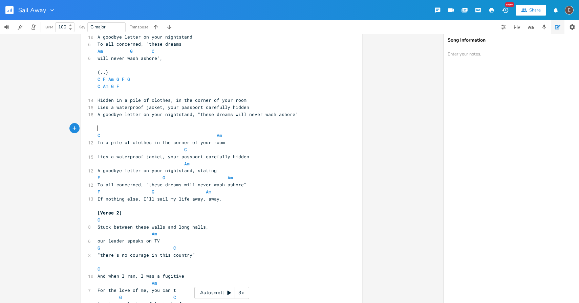
scroll to position [78, 0]
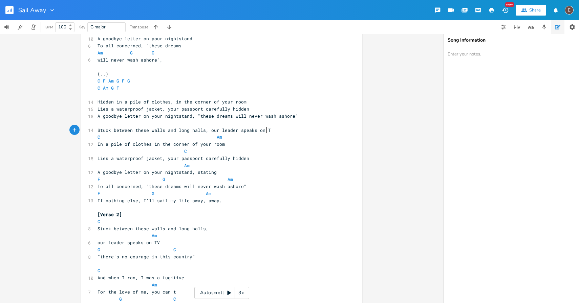
type textarea "Stuck between these walls and long halls, our leader speaks on TV"
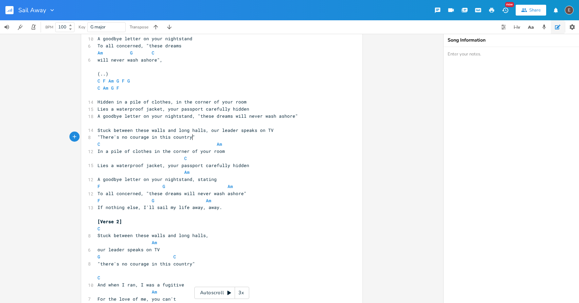
scroll to position [0, 72]
type textarea ""There's no courage in this country""
type textarea "our leader speaks on TV"
drag, startPoint x: 207, startPoint y: 131, endPoint x: 267, endPoint y: 131, distance: 59.9
click at [267, 131] on span "Stuck between these walls and long halls, our leader speaks on TV" at bounding box center [185, 130] width 176 height 6
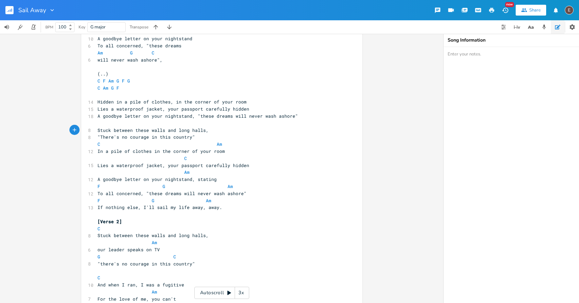
click at [97, 139] on span ""There's no courage in this country"" at bounding box center [145, 137] width 97 height 6
paste textarea ","
type textarea ","
click at [98, 136] on span "our leader speaks on TV, "There's no courage in this country"" at bounding box center [179, 137] width 165 height 6
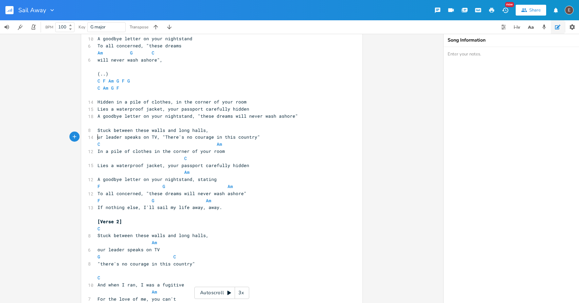
scroll to position [0, 3]
type textarea "O"
click at [209, 132] on pre "Stuck between these walls and long halls," at bounding box center [218, 130] width 244 height 7
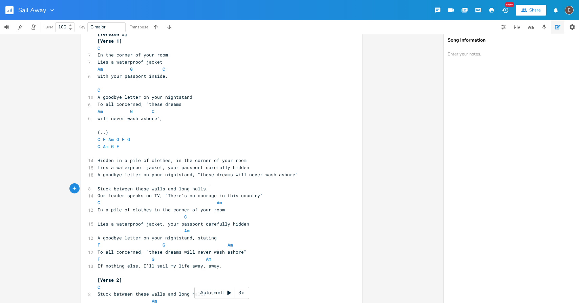
scroll to position [18, 0]
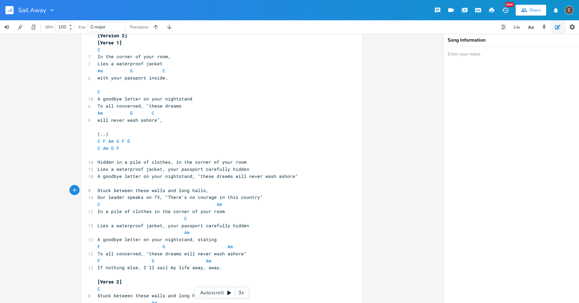
click at [97, 190] on span "Stuck between these walls and long halls," at bounding box center [152, 190] width 111 height 6
type textarea "Waste away the days,"
type textarea "Stuck"
drag, startPoint x: 166, startPoint y: 191, endPoint x: 151, endPoint y: 191, distance: 14.9
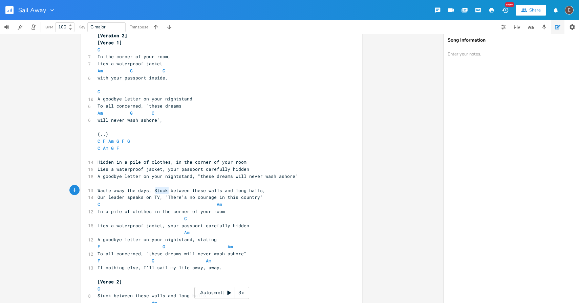
click at [151, 191] on span "Waste away the days, Stuck between these walls and long halls," at bounding box center [181, 190] width 168 height 6
type textarea "stuck"
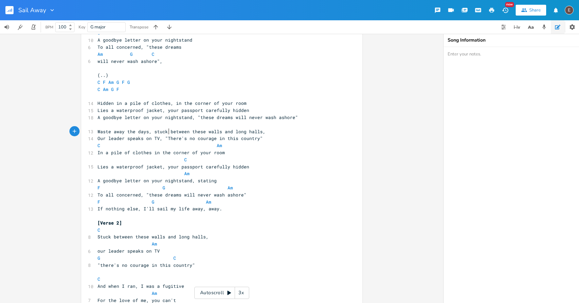
scroll to position [74, 0]
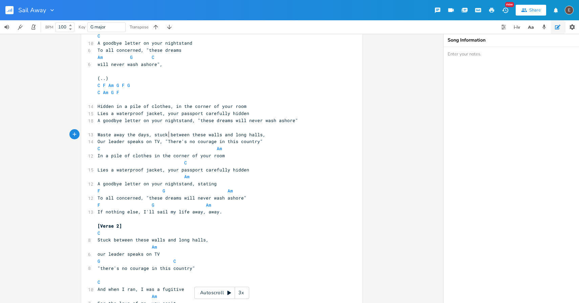
click at [258, 143] on span "Our leader speaks on TV, "There's no courage in this country"" at bounding box center [179, 141] width 165 height 6
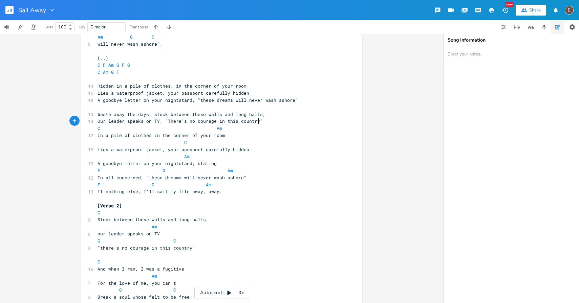
scroll to position [93, 0]
type textarea "\"
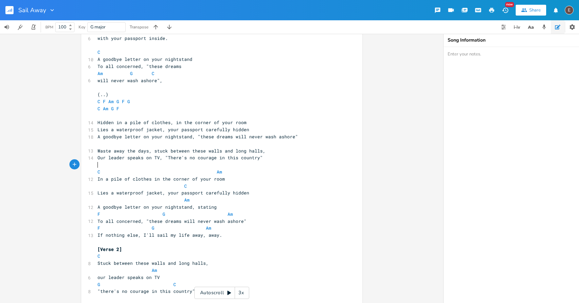
scroll to position [57, 0]
click at [177, 117] on pre "​" at bounding box center [218, 116] width 244 height 7
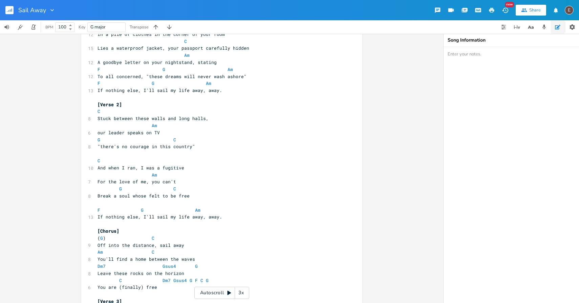
scroll to position [264, 0]
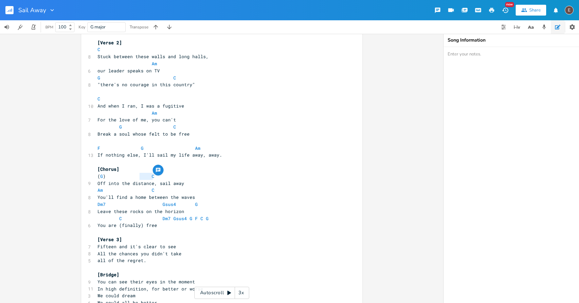
type textarea "C"
drag, startPoint x: 151, startPoint y: 178, endPoint x: 146, endPoint y: 178, distance: 5.4
click at [146, 178] on pre "( G ) C" at bounding box center [218, 176] width 244 height 7
type textarea "G"
click at [98, 179] on span "( G ) C" at bounding box center [125, 176] width 57 height 6
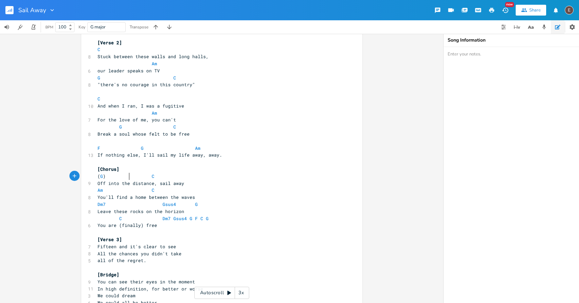
click at [130, 179] on span at bounding box center [135, 176] width 11 height 7
click at [134, 178] on span at bounding box center [135, 176] width 11 height 7
click at [130, 178] on span at bounding box center [135, 176] width 11 height 7
click at [133, 178] on span at bounding box center [135, 176] width 11 height 7
click at [131, 178] on span at bounding box center [135, 176] width 11 height 7
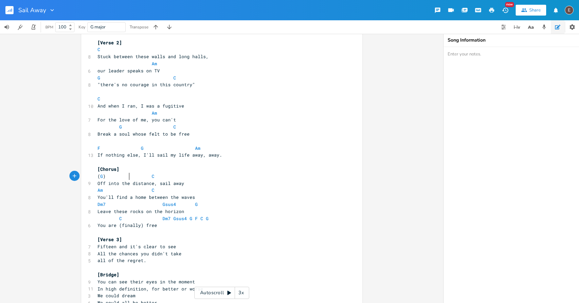
type textarea "F"
click at [147, 176] on span at bounding box center [146, 176] width 11 height 7
click at [106, 176] on span at bounding box center [107, 176] width 3 height 7
type textarea "=="
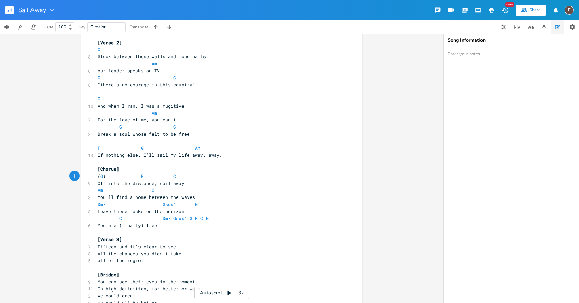
scroll to position [0, 5]
click at [158, 175] on span at bounding box center [157, 176] width 11 height 7
drag, startPoint x: 174, startPoint y: 176, endPoint x: 170, endPoint y: 176, distance: 3.7
click at [170, 176] on pre "F C" at bounding box center [218, 176] width 244 height 7
type textarea "G"
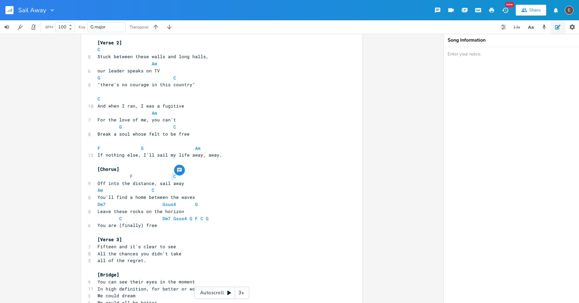
scroll to position [0, 3]
click at [202, 195] on pre "You'll find a home between the waves" at bounding box center [218, 197] width 244 height 7
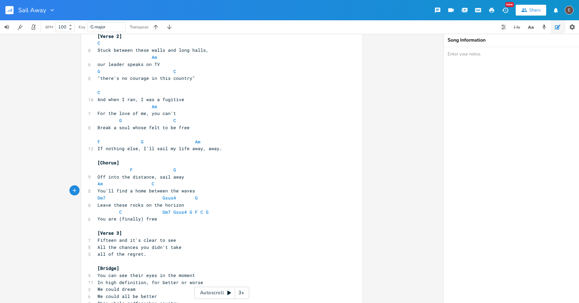
scroll to position [279, 0]
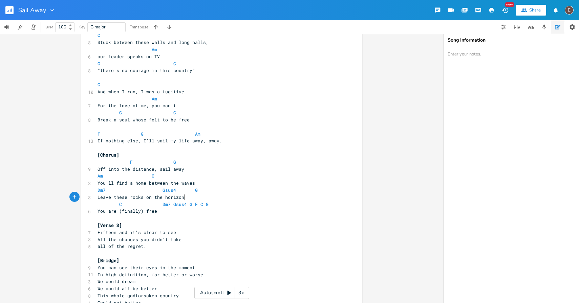
click at [207, 194] on pre "Leave these rocks on the horizon" at bounding box center [218, 197] width 244 height 7
click at [218, 191] on pre "Dm7 Gsus4 G" at bounding box center [218, 190] width 244 height 7
type textarea "Am"
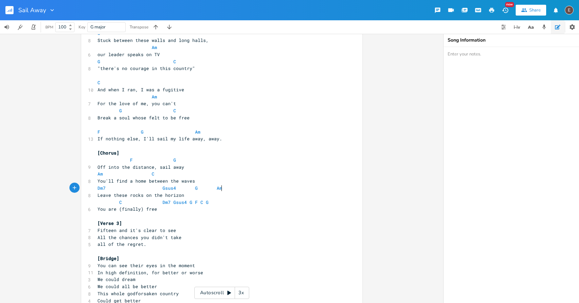
scroll to position [281, 0]
click at [217, 190] on span "Am" at bounding box center [219, 188] width 5 height 6
type textarea "("
click at [225, 189] on pre "Dm7 Gsus4 G ( Am" at bounding box center [218, 187] width 244 height 7
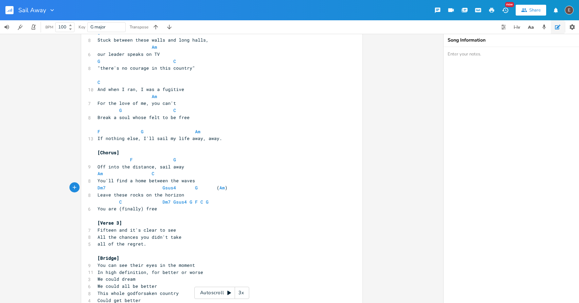
scroll to position [289, 0]
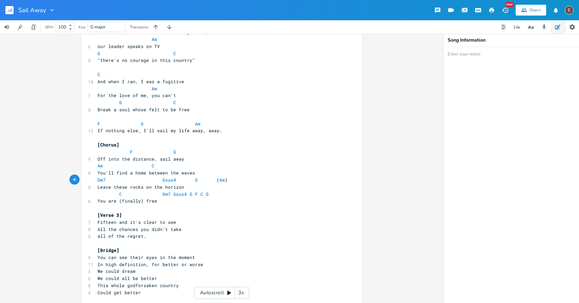
type textarea ")"
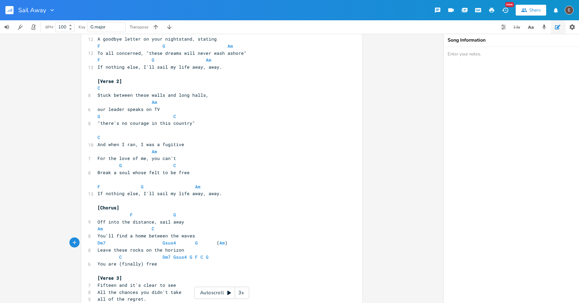
scroll to position [73, 0]
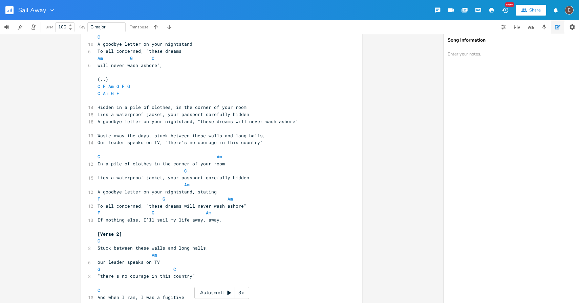
click at [146, 95] on pre "C Am G F" at bounding box center [218, 93] width 244 height 7
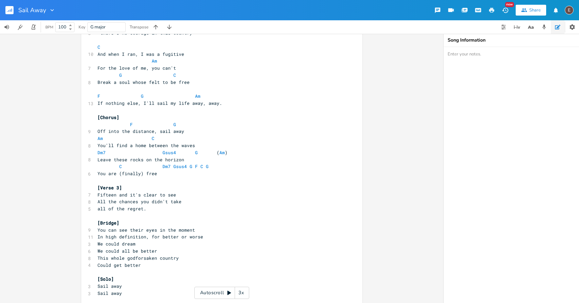
scroll to position [321, 0]
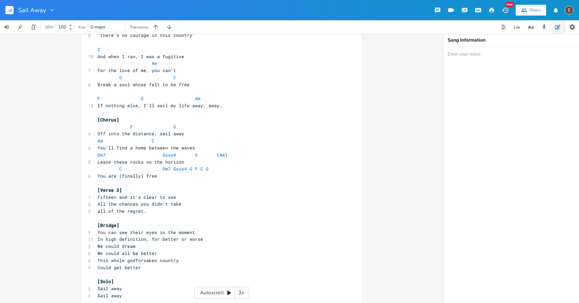
type textarea "C Am F G"
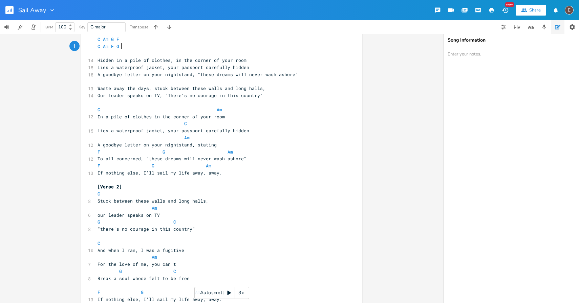
scroll to position [0, 0]
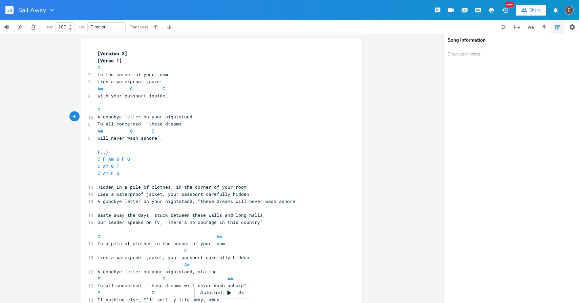
click at [209, 118] on pre "A goodbye letter on your nightstand" at bounding box center [218, 116] width 244 height 7
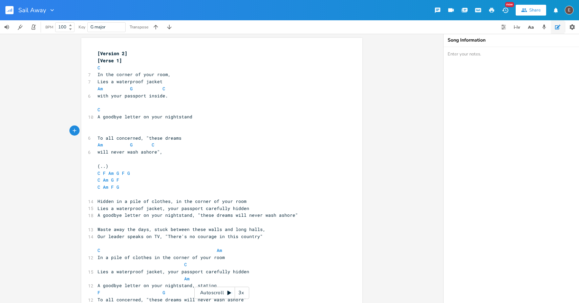
type textarea "AM"
type textarea "m,"
type textarea "C"
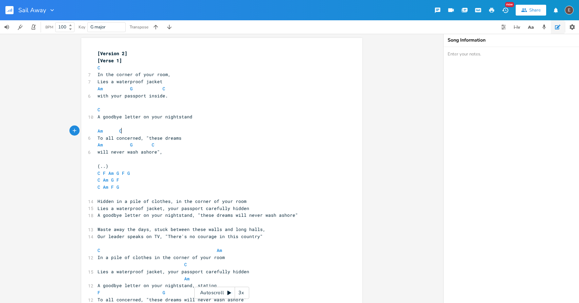
scroll to position [0, 3]
click at [191, 131] on pre "Am C" at bounding box center [218, 131] width 244 height 7
type textarea "F"
click at [190, 148] on pre "Am G C" at bounding box center [218, 144] width 244 height 7
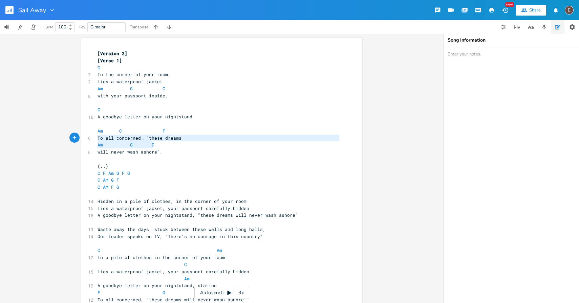
type textarea "Am G C"
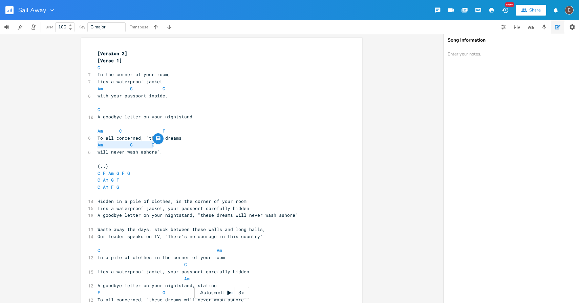
drag, startPoint x: 187, startPoint y: 148, endPoint x: 93, endPoint y: 142, distance: 94.6
type textarea "G"
click at [151, 116] on span "A goodbye letter on your nightstand" at bounding box center [144, 117] width 95 height 6
click at [118, 70] on pre "C" at bounding box center [218, 67] width 244 height 7
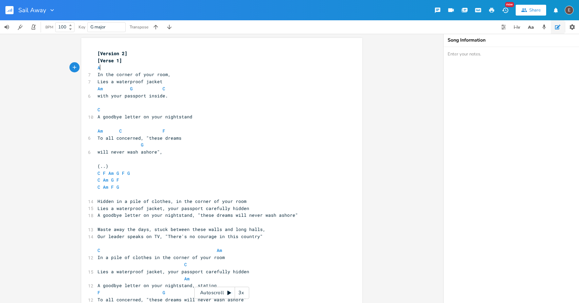
type textarea "Am"
type textarea "C"
click at [176, 77] on pre "In the corner of your room," at bounding box center [218, 74] width 244 height 7
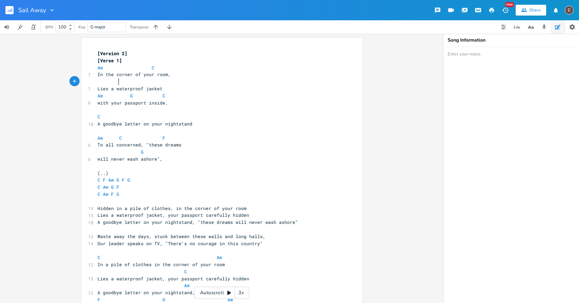
type textarea "Am"
type textarea "C"
click at [183, 95] on pre "Am G C" at bounding box center [218, 95] width 244 height 7
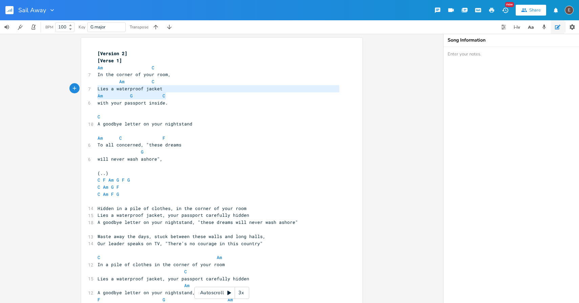
type textarea "G C"
drag, startPoint x: 177, startPoint y: 95, endPoint x: 102, endPoint y: 93, distance: 74.8
click at [102, 93] on pre "Am G C" at bounding box center [218, 95] width 244 height 7
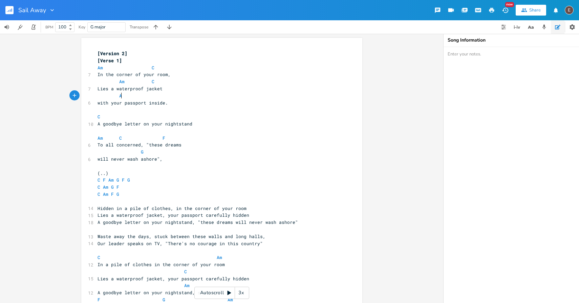
type textarea "Am"
type textarea "C"
click at [129, 119] on pre "C" at bounding box center [218, 116] width 244 height 7
type textarea "Am"
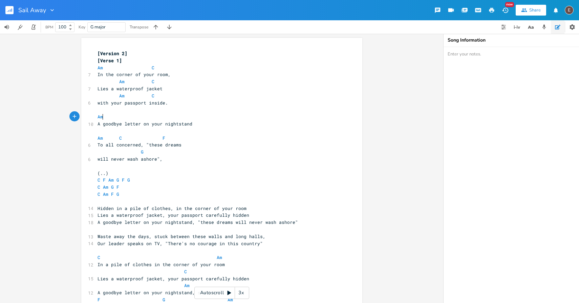
scroll to position [0, 7]
type textarea "C"
click at [167, 134] on pre "​" at bounding box center [218, 131] width 244 height 7
click at [134, 116] on span at bounding box center [135, 116] width 11 height 7
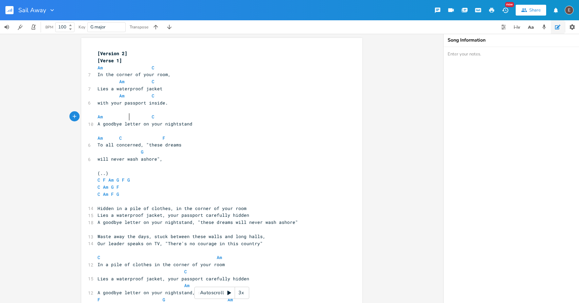
type textarea "C"
type textarea "Am"
click at [182, 121] on span "A goodbye letter on your nightstand" at bounding box center [144, 124] width 95 height 6
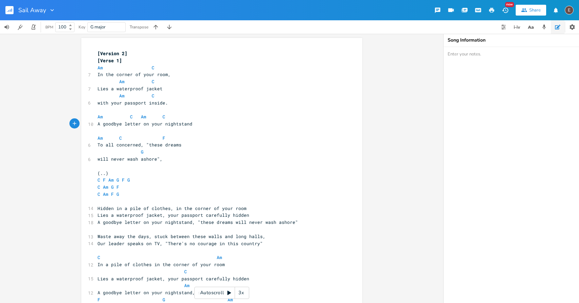
click at [97, 76] on span "In the corner of your room," at bounding box center [133, 74] width 73 height 6
click at [103, 104] on span "with your passport inside." at bounding box center [132, 103] width 70 height 6
type textarea "with"
click at [103, 104] on span "with your passport inside." at bounding box center [132, 103] width 70 height 6
click at [138, 106] on pre "your passport inside." at bounding box center [218, 102] width 244 height 7
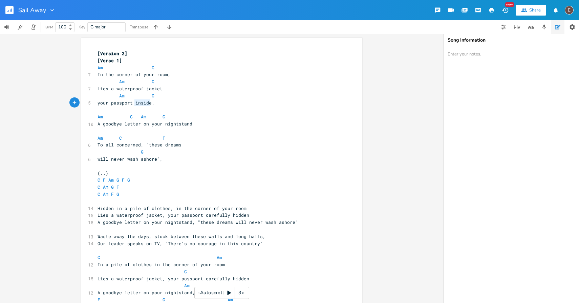
click at [138, 106] on pre "your passport inside." at bounding box center [218, 102] width 244 height 7
type textarea "carefully hidden"
click at [187, 105] on pre "your passport carefully hidden." at bounding box center [218, 102] width 244 height 7
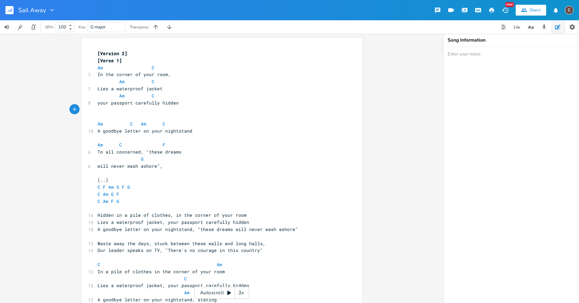
click at [139, 132] on span "A goodbye letter on your nightstand" at bounding box center [144, 131] width 95 height 6
type textarea "handwritten"
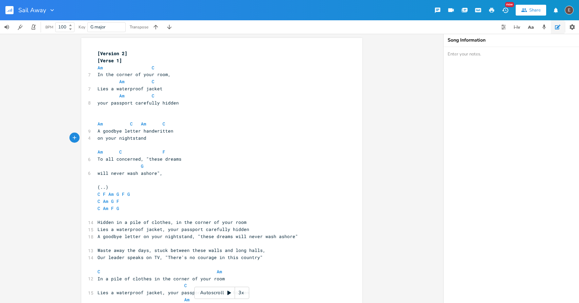
type textarea "O"
click at [101, 139] on span "Oon your nightstand" at bounding box center [122, 138] width 51 height 6
click at [133, 124] on span at bounding box center [137, 123] width 8 height 7
click at [135, 124] on span at bounding box center [137, 123] width 8 height 7
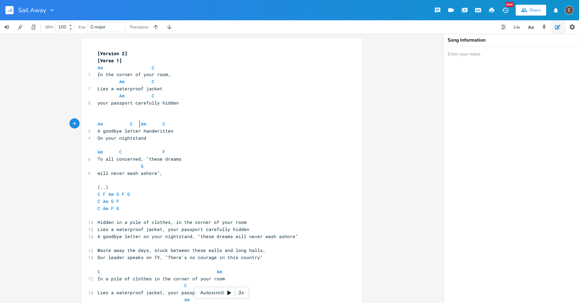
click at [125, 125] on span at bounding box center [124, 123] width 11 height 7
type textarea "Am C"
drag, startPoint x: 190, startPoint y: 126, endPoint x: 159, endPoint y: 126, distance: 30.8
click at [159, 126] on pre "Am C Am C" at bounding box center [218, 123] width 244 height 7
click at [175, 131] on pre "A goodbye letter handwritten" at bounding box center [218, 131] width 244 height 7
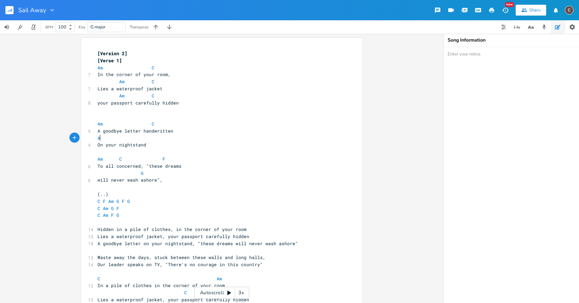
type textarea "Am"
type textarea "C"
click at [210, 148] on pre "On your nightstand" at bounding box center [218, 144] width 244 height 7
click at [180, 182] on pre "will never wash ashore"," at bounding box center [218, 180] width 244 height 7
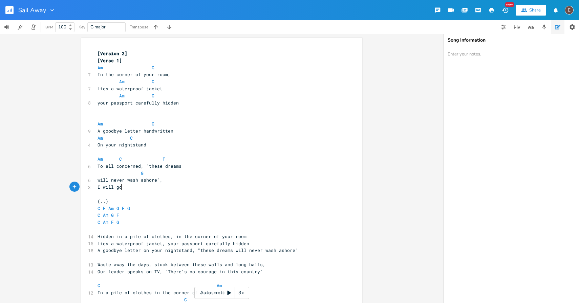
type textarea "I will go"
click at [198, 184] on pre "I will go" at bounding box center [218, 187] width 244 height 7
click at [199, 182] on pre "will never wash ashore"," at bounding box center [218, 180] width 244 height 7
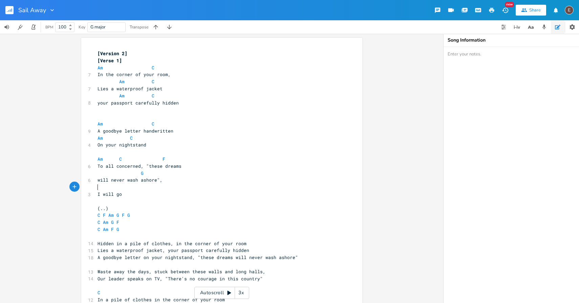
type textarea "C"
click at [110, 194] on span "I will go" at bounding box center [109, 194] width 24 height 6
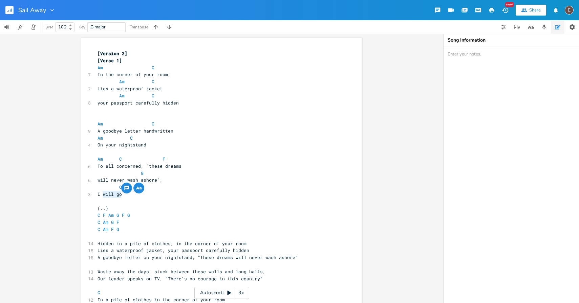
type textarea "ill go"
drag, startPoint x: 120, startPoint y: 195, endPoint x: 104, endPoint y: 196, distance: 15.9
click at [103, 196] on span "I will go" at bounding box center [109, 194] width 24 height 6
click at [123, 197] on pre "I will go" at bounding box center [218, 194] width 244 height 7
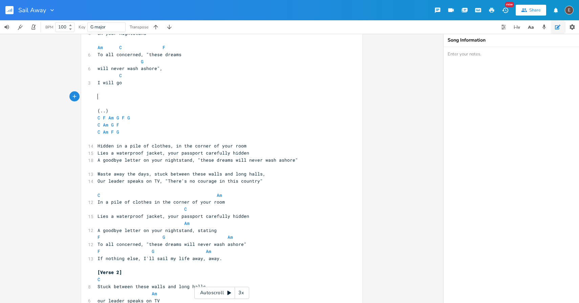
scroll to position [0, 0]
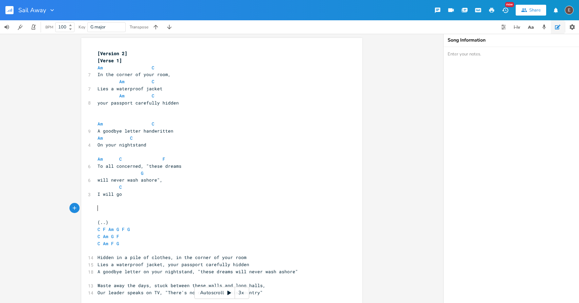
drag, startPoint x: 142, startPoint y: 197, endPoint x: 145, endPoint y: 201, distance: 5.2
click at [142, 198] on pre "I will go" at bounding box center [218, 194] width 244 height 7
type textarea "now"
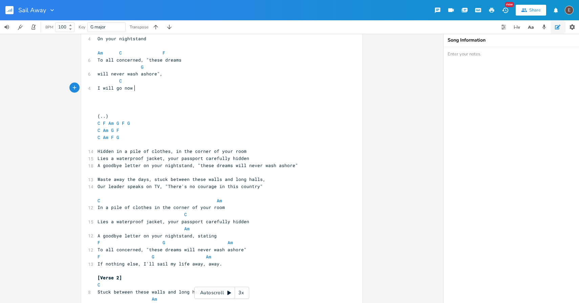
scroll to position [148, 0]
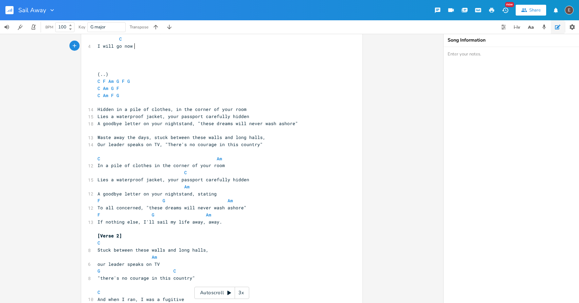
click at [208, 224] on span "If nothing else, I'll sail my life away, away." at bounding box center [159, 222] width 125 height 6
type textarea "If nothing else, I'll sail my life away, away."
click at [241, 225] on pre "If nothing else, I'll sail my life away, away." at bounding box center [218, 222] width 244 height 7
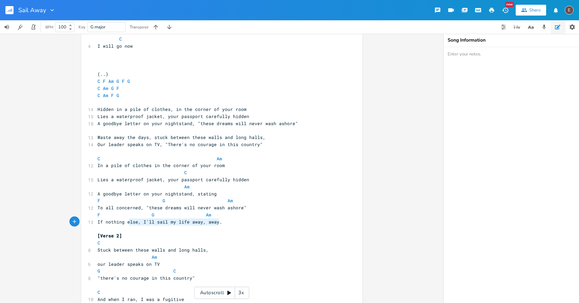
type textarea "If nothing else, I'll sail my life away, away."
drag, startPoint x: 239, startPoint y: 223, endPoint x: 75, endPoint y: 222, distance: 163.8
click at [75, 222] on div "If nothing else, I'll sail my life away, away. x [Version 2] [Verse 1] Am C 7 I…" at bounding box center [221, 168] width 443 height 269
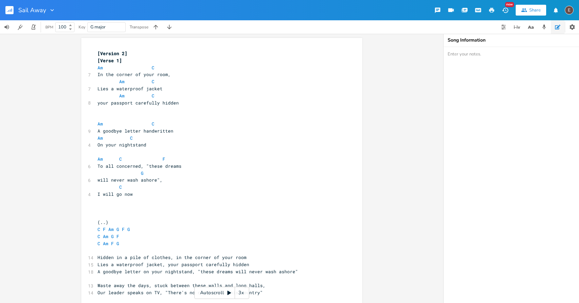
scroll to position [0, 0]
click at [196, 98] on pre "Am C" at bounding box center [218, 95] width 244 height 7
click at [194, 101] on pre "your passport carefully hidden" at bounding box center [218, 102] width 244 height 7
type textarea "away"
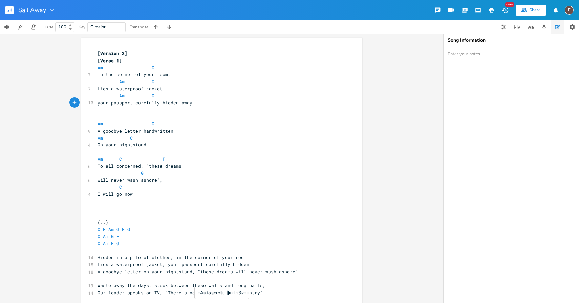
click at [171, 94] on pre "Am C" at bounding box center [218, 95] width 244 height 7
type textarea "G"
click at [185, 143] on pre "On your nightstand" at bounding box center [218, 144] width 244 height 7
click at [170, 76] on pre "In the corner of your room," at bounding box center [218, 74] width 244 height 7
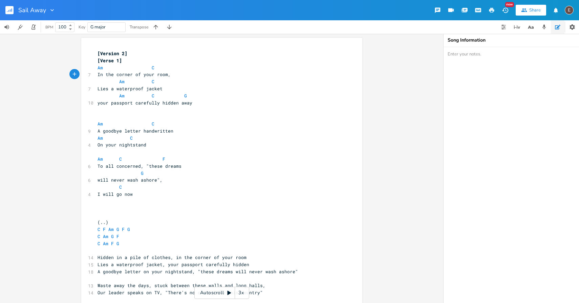
click at [97, 89] on span "Lies a waterproof jacket" at bounding box center [129, 89] width 65 height 6
click at [171, 73] on pre "In the corner of your room," at bounding box center [218, 74] width 244 height 7
type textarea "beneath this pile of clothes"
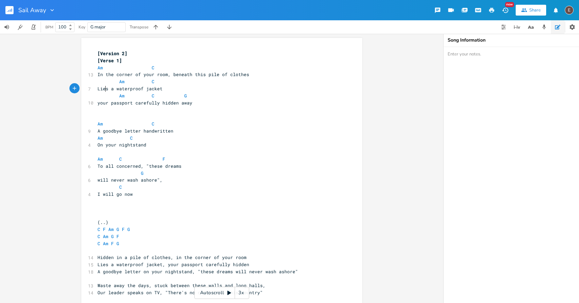
click at [104, 92] on pre "Lies a waterproof jacket" at bounding box center [218, 88] width 244 height 7
type textarea "You hid a"
click at [174, 93] on span at bounding box center [178, 95] width 11 height 7
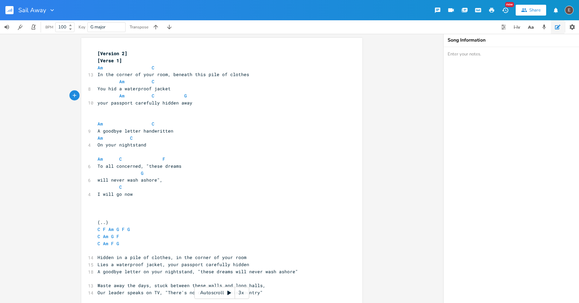
click at [97, 102] on span "your passport carefully hidden away" at bounding box center [144, 103] width 95 height 6
click at [176, 88] on pre "You hid a waterproof jacket" at bounding box center [218, 88] width 244 height 7
type textarea "with"
click at [213, 105] on pre "your passport carefully hidden away" at bounding box center [218, 102] width 244 height 7
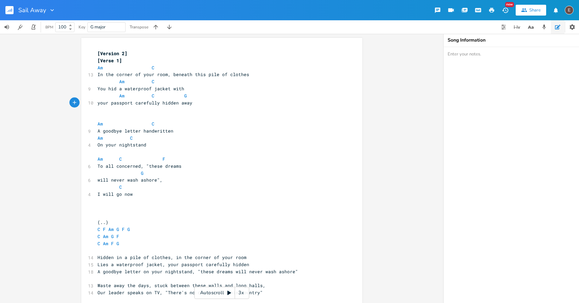
click at [178, 66] on pre "Am C" at bounding box center [218, 67] width 244 height 7
type textarea "Am C"
drag, startPoint x: 137, startPoint y: 138, endPoint x: 96, endPoint y: 138, distance: 41.3
click at [96, 138] on pre "Am C" at bounding box center [218, 138] width 244 height 7
click at [97, 147] on span "On your nightstand" at bounding box center [121, 145] width 49 height 6
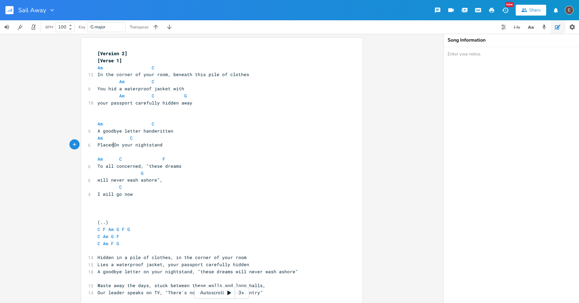
type textarea "Placed"
type textarea "o"
type textarea "Am C"
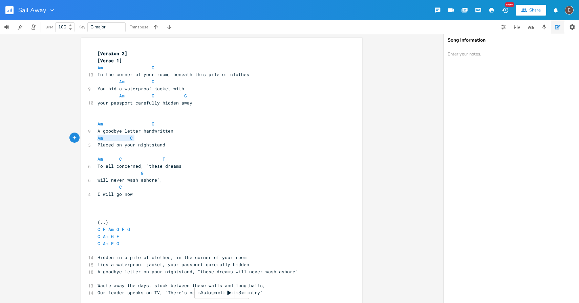
drag, startPoint x: 142, startPoint y: 139, endPoint x: 89, endPoint y: 140, distance: 53.8
click at [154, 125] on span at bounding box center [158, 123] width 8 height 7
click at [144, 136] on pre "​" at bounding box center [218, 138] width 244 height 7
type textarea "C"
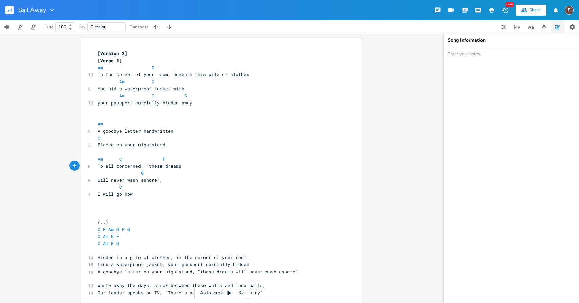
click at [178, 163] on pre "To all concerned, "these dreams" at bounding box center [218, 166] width 244 height 7
click at [152, 68] on span "C" at bounding box center [153, 68] width 3 height 6
type textarea "Am C"
drag, startPoint x: 162, startPoint y: 83, endPoint x: 115, endPoint y: 83, distance: 46.4
click at [115, 83] on pre "Am C" at bounding box center [218, 81] width 244 height 7
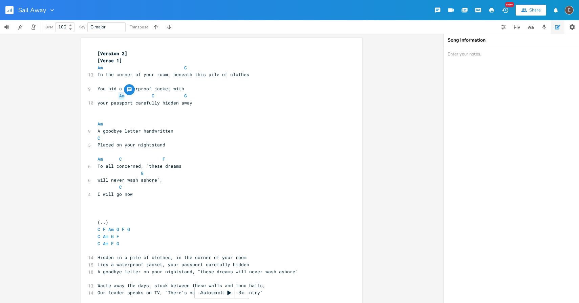
drag, startPoint x: 124, startPoint y: 96, endPoint x: 116, endPoint y: 96, distance: 7.8
click at [116, 96] on span "Am C G" at bounding box center [141, 96] width 89 height 6
type textarea "F"
click at [158, 98] on span at bounding box center [159, 95] width 5 height 7
click at [153, 82] on pre at bounding box center [218, 81] width 244 height 7
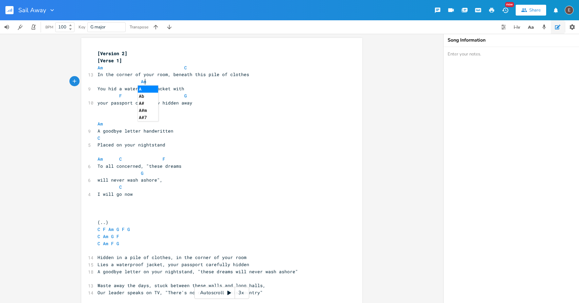
scroll to position [0, 8]
type textarea "Am"
click at [216, 100] on pre "your passport carefully hidden away" at bounding box center [218, 102] width 244 height 7
click at [189, 132] on pre "A goodbye letter handwritten" at bounding box center [218, 131] width 244 height 7
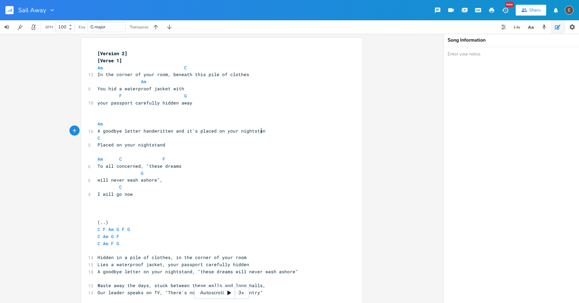
type textarea "and it's placed on your nightstand"
click at [206, 127] on pre "Am" at bounding box center [218, 123] width 244 height 7
type textarea "C"
click at [148, 139] on pre "C" at bounding box center [218, 138] width 244 height 7
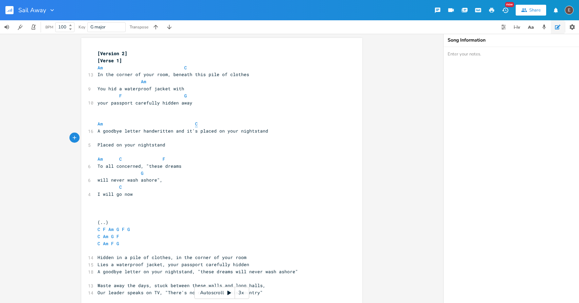
click at [195, 122] on span "C" at bounding box center [196, 124] width 3 height 6
click at [205, 145] on pre "Placed on your nightstand" at bounding box center [218, 144] width 244 height 7
type textarea "Placed on your nightstand"
drag, startPoint x: 205, startPoint y: 145, endPoint x: 87, endPoint y: 148, distance: 118.2
click at [96, 148] on div "5 Placed on your nightstand" at bounding box center [218, 144] width 244 height 7
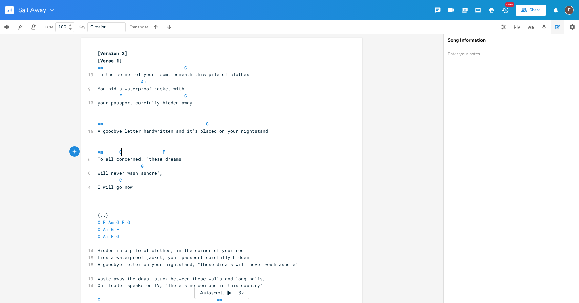
type textarea "Am C"
drag, startPoint x: 119, startPoint y: 154, endPoint x: 96, endPoint y: 154, distance: 22.7
click at [97, 154] on span "Am C F" at bounding box center [131, 152] width 68 height 6
type textarea "Am"
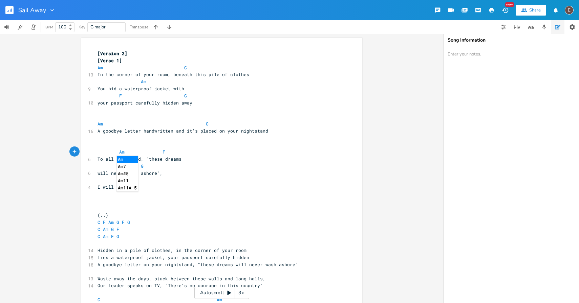
click at [158, 157] on span "To all concerned, "these dreams" at bounding box center [139, 159] width 84 height 6
click at [174, 139] on pre "​" at bounding box center [218, 138] width 244 height 7
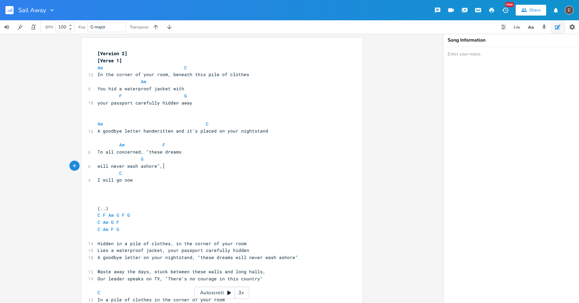
click at [167, 167] on pre "will never wash ashore"," at bounding box center [218, 166] width 244 height 7
click at [145, 186] on pre "​" at bounding box center [218, 187] width 244 height 7
click at [160, 178] on pre "I will go now" at bounding box center [218, 180] width 244 height 7
click at [170, 171] on pre "C" at bounding box center [218, 173] width 244 height 7
click at [192, 169] on pre "will never wash ashore"," at bounding box center [218, 166] width 244 height 7
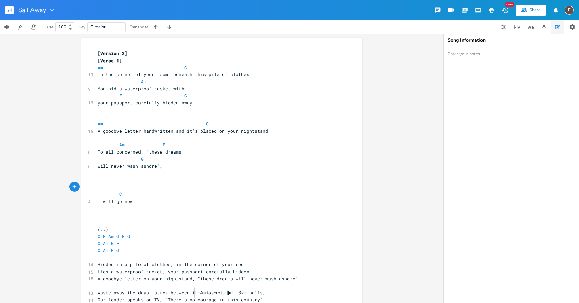
click at [184, 67] on span "C" at bounding box center [185, 68] width 3 height 6
click at [203, 77] on span "In the corner of your room, beneath this pile of clothes" at bounding box center [173, 74] width 152 height 6
type textarea "old"
click at [190, 69] on span at bounding box center [189, 67] width 11 height 7
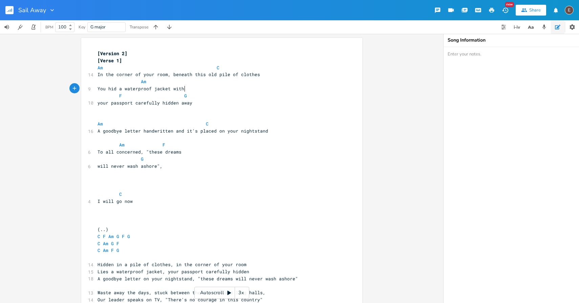
click at [251, 91] on pre "You hid a waterproof jacket with" at bounding box center [218, 88] width 244 height 7
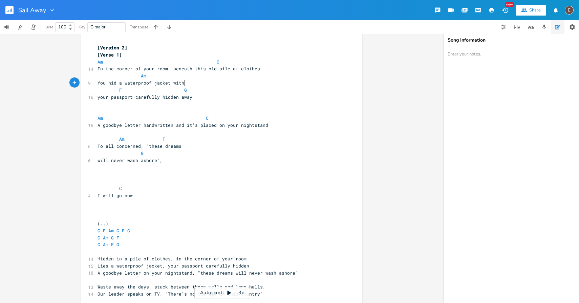
scroll to position [6, 0]
click at [205, 162] on pre "will never wash ashore"," at bounding box center [218, 159] width 244 height 7
click at [187, 134] on pre "​" at bounding box center [218, 131] width 244 height 7
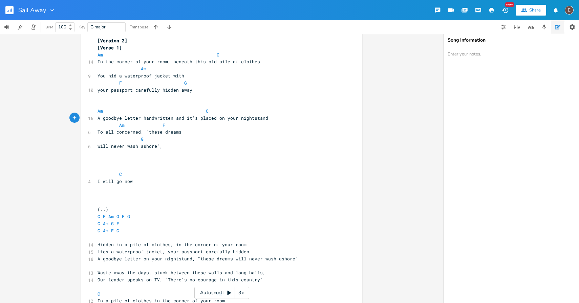
scroll to position [19, 0]
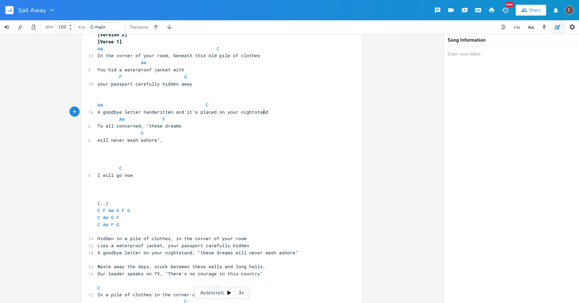
click at [191, 146] on pre "​" at bounding box center [218, 147] width 244 height 7
click at [194, 157] on pre "​" at bounding box center [218, 154] width 244 height 7
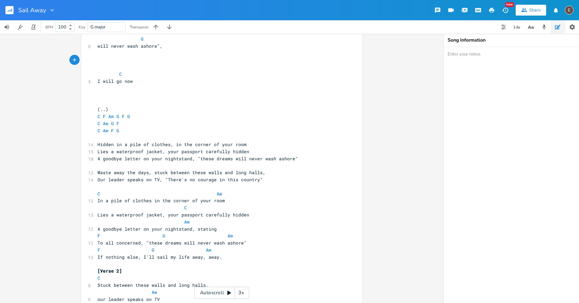
scroll to position [145, 0]
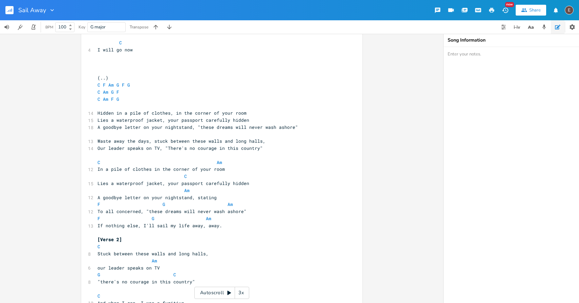
click at [178, 229] on pre "​" at bounding box center [218, 232] width 244 height 7
type textarea "If nothing else, I'll sail my life away, away."
click at [178, 229] on pre "​" at bounding box center [218, 232] width 244 height 7
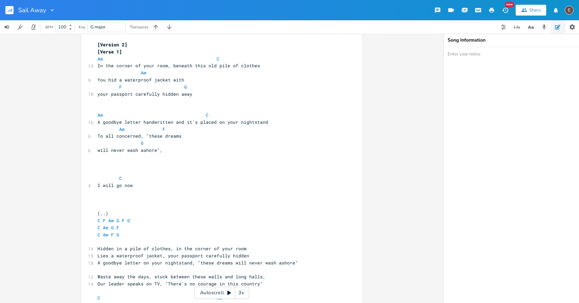
scroll to position [0, 0]
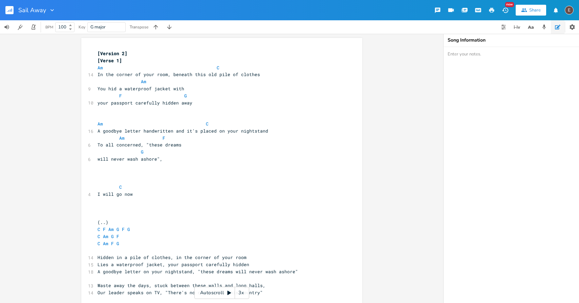
click at [204, 174] on pre "​" at bounding box center [218, 173] width 244 height 7
paste textarea "F"
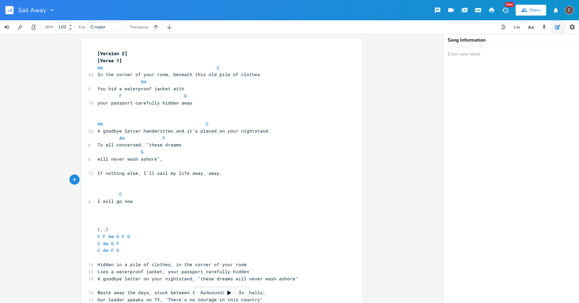
click at [170, 166] on pre "​" at bounding box center [218, 166] width 244 height 7
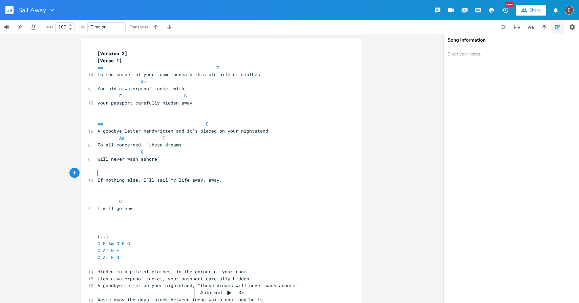
type textarea "F"
type textarea "G"
click at [97, 173] on span "F" at bounding box center [98, 173] width 3 height 6
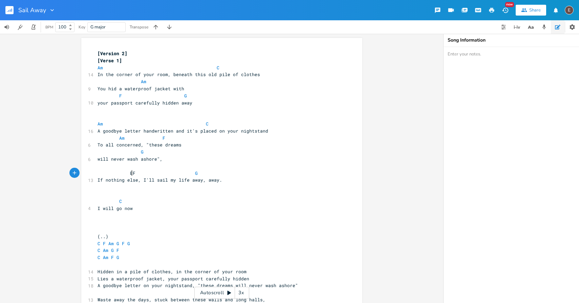
type textarea "Em"
click at [232, 174] on span at bounding box center [232, 173] width 11 height 7
click at [227, 187] on pre "​" at bounding box center [218, 187] width 244 height 7
click at [233, 182] on pre "If nothing else, I'll sail my life away, away." at bounding box center [218, 180] width 244 height 7
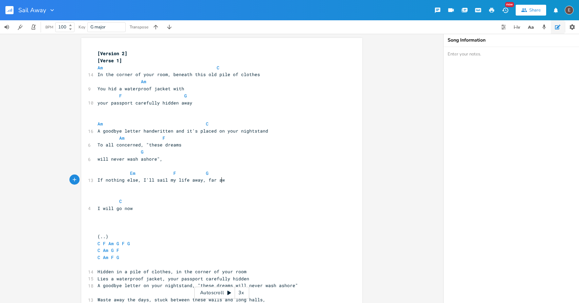
type textarea ", far awa"
type textarea "wau"
type textarea "a"
type textarea "ay"
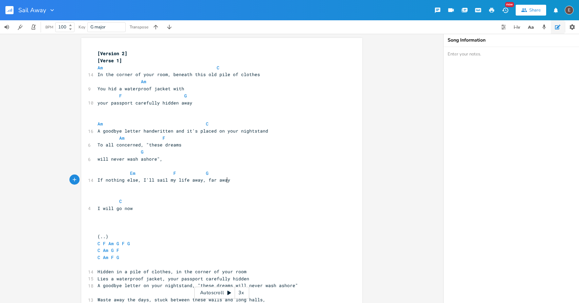
scroll to position [0, 4]
click at [206, 174] on span "G" at bounding box center [207, 173] width 3 height 6
click at [230, 193] on pre "​" at bounding box center [218, 194] width 244 height 7
click at [210, 180] on span "If nothing else, I'll sail my life away, far away" at bounding box center [163, 180] width 133 height 6
click at [223, 180] on span "If nothing else, I'll sail my life away, far away" at bounding box center [163, 180] width 133 height 6
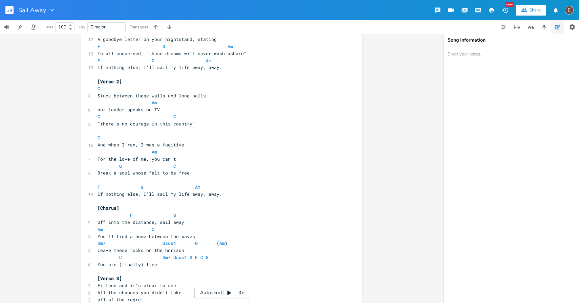
scroll to position [328, 0]
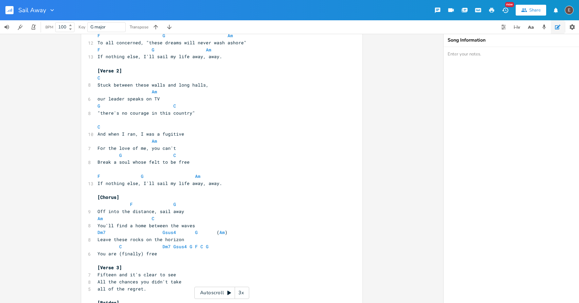
click at [106, 240] on span "Leave these rocks on the horizon" at bounding box center [140, 240] width 87 height 6
click at [105, 240] on span "Leave these rocks on the horizon" at bounding box center [140, 240] width 87 height 6
type textarea "Leave these rocks on the horizon"
click at [105, 240] on span "Leave these rocks on the horizon" at bounding box center [140, 240] width 87 height 6
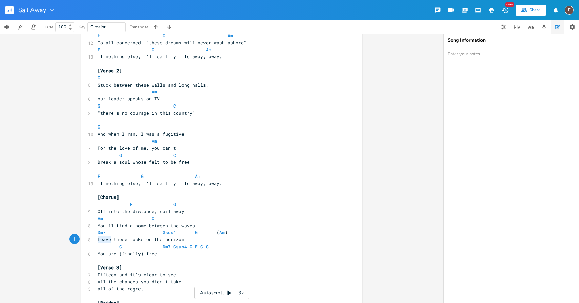
click at [105, 240] on span "Leave these rocks on the horizon" at bounding box center [140, 240] width 87 height 6
type textarea "Once you leave"
click at [96, 232] on pre "Dm7 Gsus4 G ( Am )" at bounding box center [218, 232] width 244 height 7
click at [197, 234] on span at bounding box center [200, 232] width 11 height 7
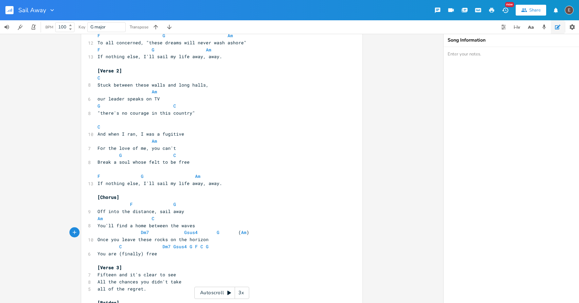
click at [256, 232] on pre "Dm7 Gsus4 G ( Am )" at bounding box center [218, 232] width 244 height 7
type textarea "C Dm7 Gsus4 G F C G"
click at [221, 246] on pre "C Dm7 Gsus4 G F C G" at bounding box center [218, 246] width 244 height 7
type textarea "Dm7 Gsus4 G F C G"
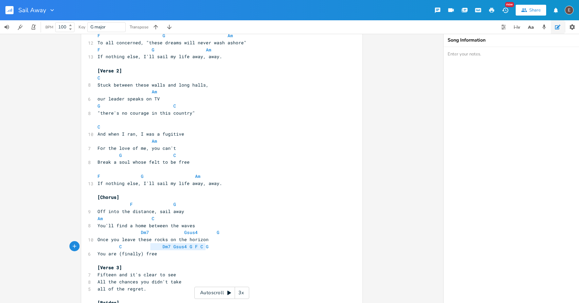
drag, startPoint x: 221, startPoint y: 247, endPoint x: 153, endPoint y: 248, distance: 68.0
click at [153, 248] on pre "C Dm7 Gsus4 G F C G" at bounding box center [218, 246] width 244 height 7
click at [114, 247] on span at bounding box center [113, 246] width 11 height 7
type textarea "(finally)"
drag, startPoint x: 140, startPoint y: 255, endPoint x: 117, endPoint y: 256, distance: 23.7
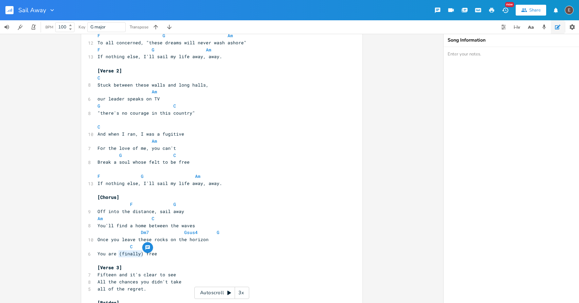
click at [117, 256] on span "You are (finally) free" at bounding box center [127, 254] width 60 height 6
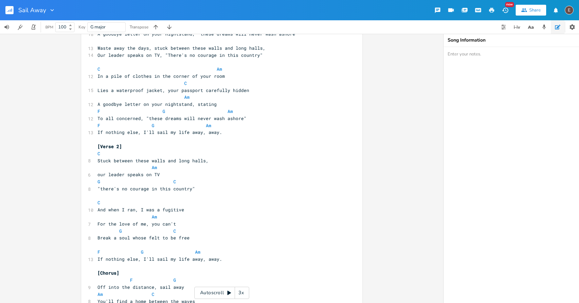
scroll to position [342, 0]
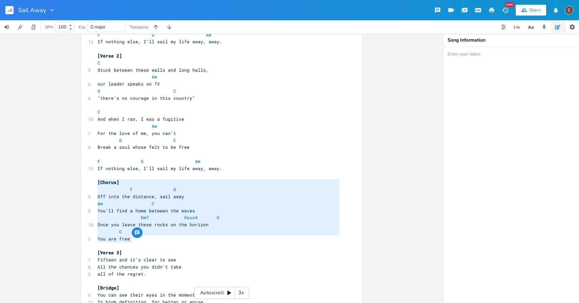
type textarea "[Chorus] F G Off into the distance, sail away Am C You'll find a home between t…"
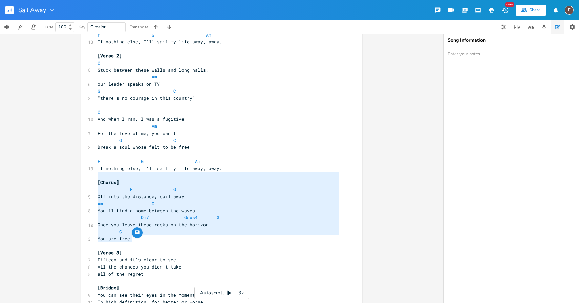
drag, startPoint x: 154, startPoint y: 239, endPoint x: 74, endPoint y: 177, distance: 101.5
click at [74, 177] on div "[Chorus] F G Off into the distance, sail away Am C You'll find a home between t…" at bounding box center [221, 168] width 443 height 269
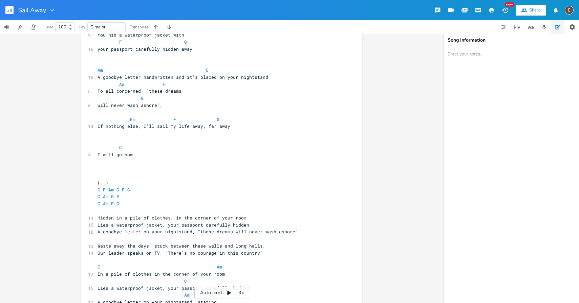
scroll to position [0, 0]
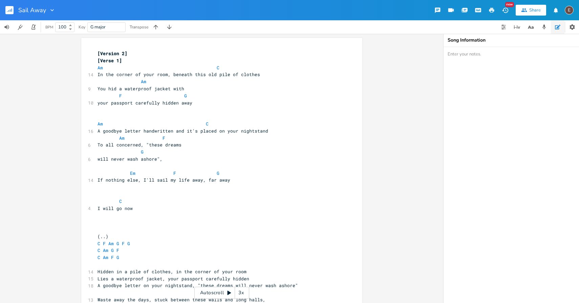
click at [121, 192] on pre "​" at bounding box center [218, 194] width 244 height 7
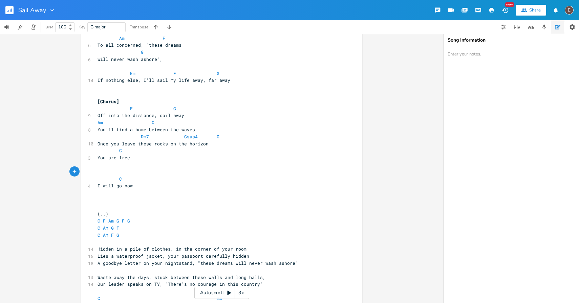
scroll to position [127, 0]
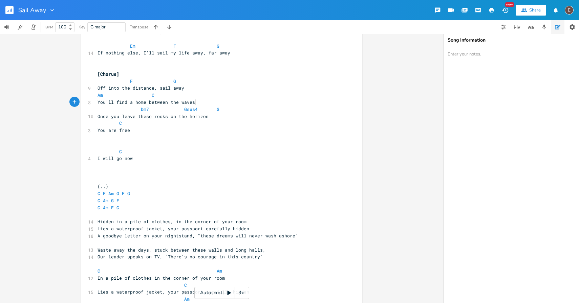
type textarea "Am C You'll find a home between the waves"
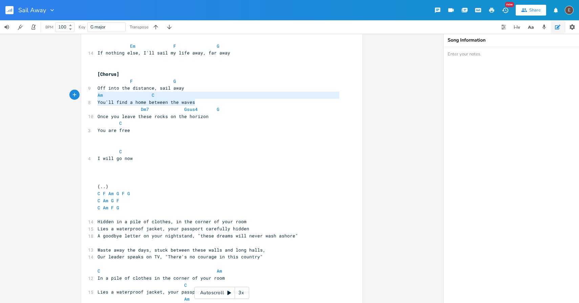
drag, startPoint x: 198, startPoint y: 101, endPoint x: 85, endPoint y: 96, distance: 113.8
click at [69, 95] on div "Am C You'll find a home between the waves x [Version 2] [Verse 1] Am C 14 In th…" at bounding box center [221, 168] width 443 height 269
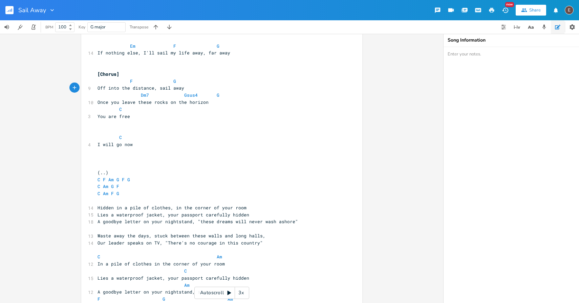
click at [509, 56] on textarea at bounding box center [510, 175] width 135 height 256
paste textarea "Am C You'll find a home between the waves"
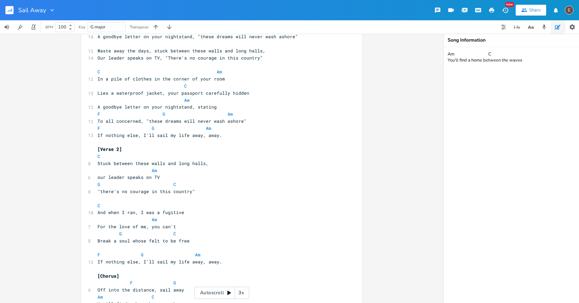
scroll to position [319, 0]
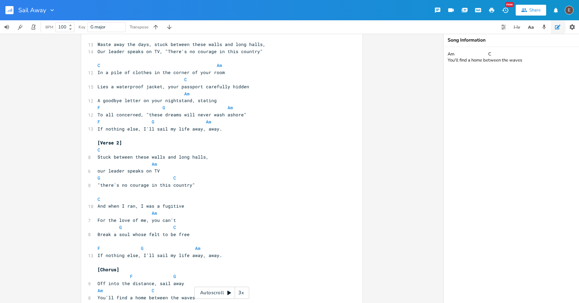
type textarea "Am C You'll find a home between the waves"
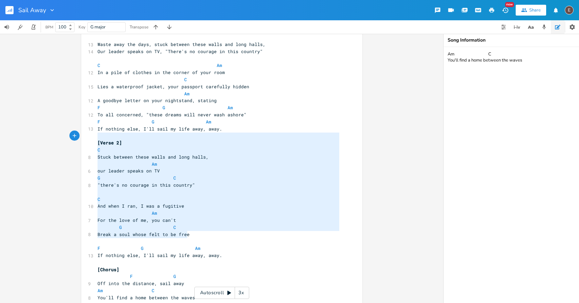
type textarea "C Stuck between these walls and long halls, Am our leader speaks on TV G C "the…"
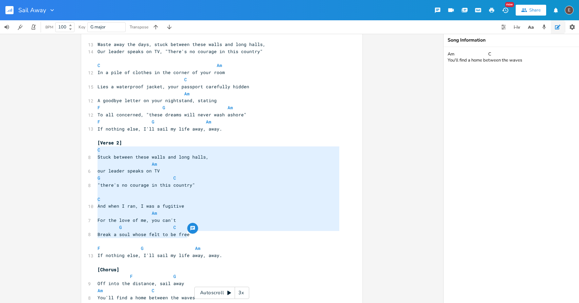
drag, startPoint x: 211, startPoint y: 237, endPoint x: 74, endPoint y: 139, distance: 167.4
click at [72, 150] on div "C Stuck between these walls and long halls, Am our leader speaks on TV G C "the…" at bounding box center [221, 168] width 443 height 269
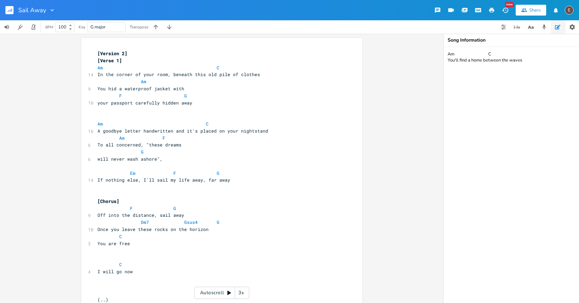
click at [149, 253] on pre "​" at bounding box center [218, 250] width 244 height 7
paste textarea "A"
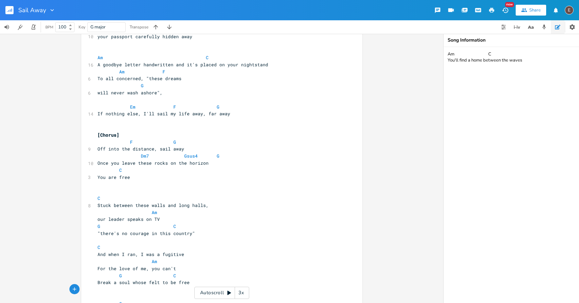
click at [105, 198] on pre "C" at bounding box center [218, 198] width 244 height 7
type textarea "Am"
type textarea "C"
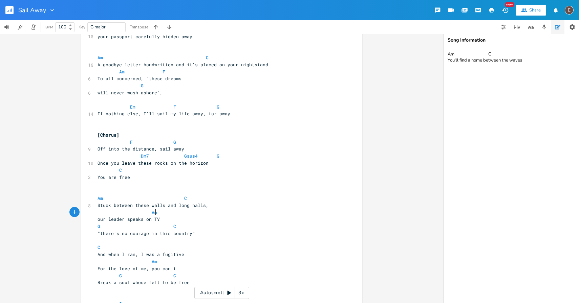
click at [224, 212] on pre "Am" at bounding box center [218, 212] width 244 height 7
click at [113, 227] on span at bounding box center [113, 226] width 11 height 7
type textarea "F"
drag, startPoint x: 175, startPoint y: 227, endPoint x: 168, endPoint y: 227, distance: 6.8
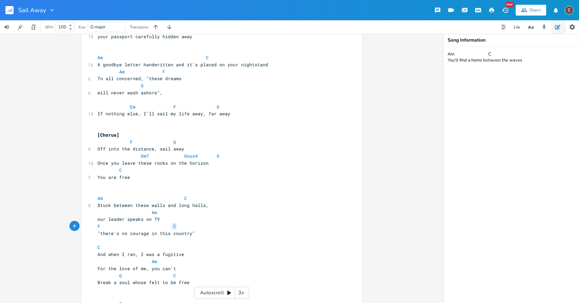
click at [168, 227] on pre "F C" at bounding box center [218, 226] width 244 height 7
type textarea "G"
click at [219, 232] on pre ""there's no courage in this country"" at bounding box center [218, 233] width 244 height 7
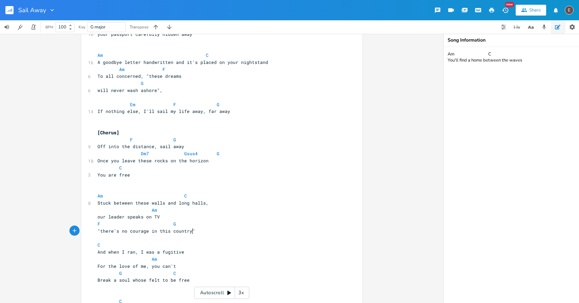
scroll to position [0, 0]
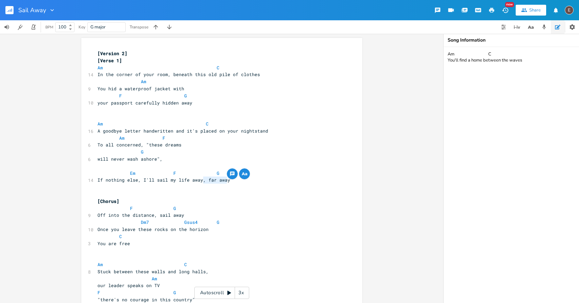
type textarea ", far away"
drag, startPoint x: 233, startPoint y: 182, endPoint x: 199, endPoint y: 184, distance: 34.2
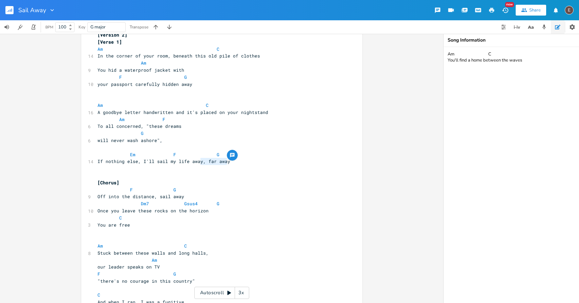
scroll to position [52, 0]
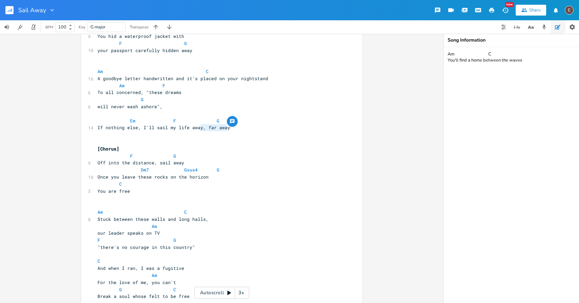
click at [203, 193] on pre "You are free" at bounding box center [218, 191] width 244 height 7
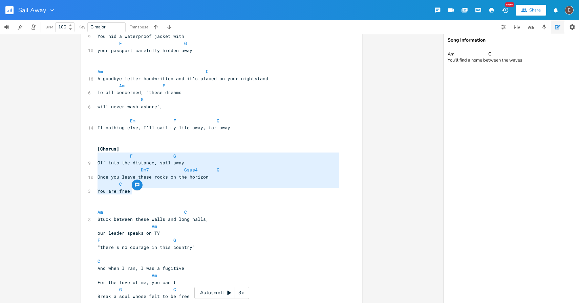
drag, startPoint x: 209, startPoint y: 194, endPoint x: 94, endPoint y: 159, distance: 120.7
type textarea "F G Off into the distance, sail away Dm7 Gsus4 G Once you leave these rocks on …"
click at [230, 179] on pre "Once you leave these rocks on the horizon" at bounding box center [218, 177] width 244 height 7
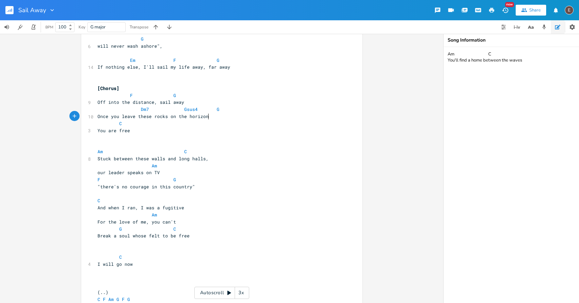
scroll to position [116, 0]
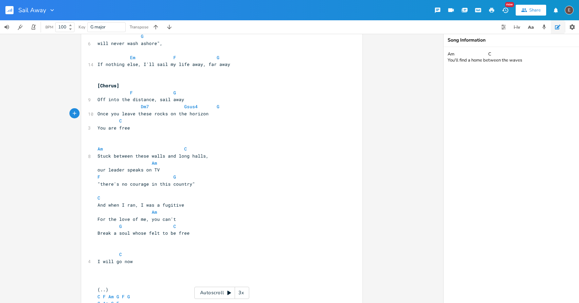
click at [97, 205] on span "And when I ran, I was a fugitive" at bounding box center [140, 205] width 87 height 6
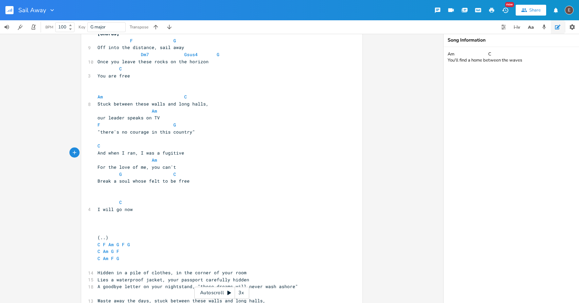
scroll to position [200, 0]
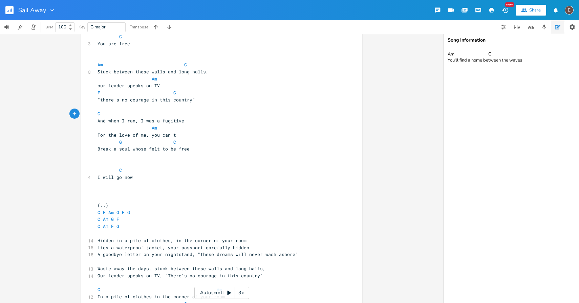
click at [140, 116] on pre "C" at bounding box center [218, 113] width 244 height 7
type textarea "Am"
type textarea "C"
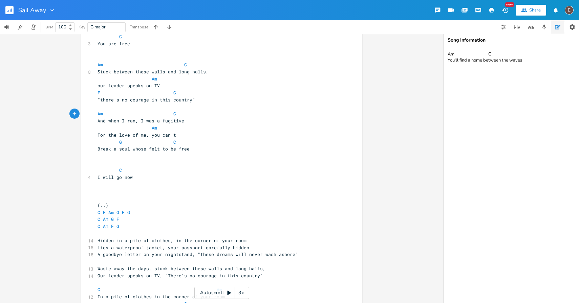
click at [155, 131] on pre "Am" at bounding box center [218, 128] width 244 height 7
click at [122, 143] on span at bounding box center [126, 142] width 8 height 7
type textarea "F"
click at [177, 143] on pre "F C" at bounding box center [218, 142] width 244 height 7
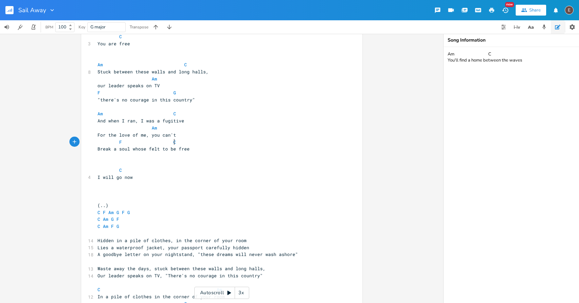
type textarea "G"
click at [197, 121] on pre "And when I ran, I was a fugitive" at bounding box center [218, 120] width 244 height 7
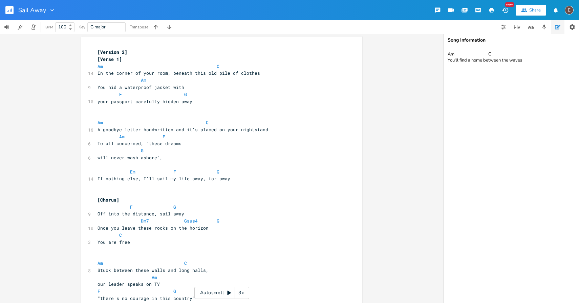
scroll to position [0, 0]
type textarea "Dm7 Gsus4 G Once you leave these rocks on the horizon C You are free"
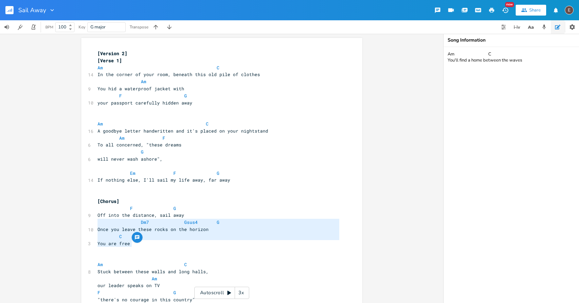
drag, startPoint x: 150, startPoint y: 244, endPoint x: 89, endPoint y: 225, distance: 64.0
click at [205, 215] on pre "Off into the distance, sail away" at bounding box center [218, 215] width 244 height 7
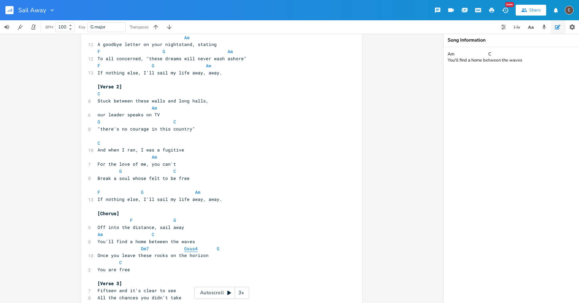
scroll to position [585, 0]
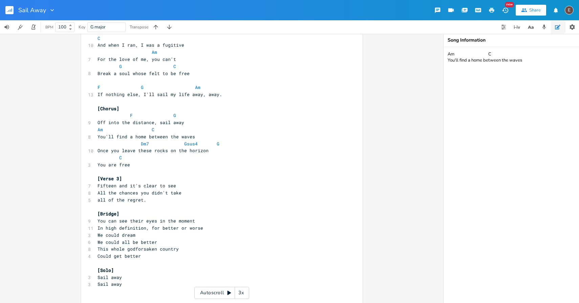
click at [9, 10] on rect "button" at bounding box center [9, 10] width 8 height 8
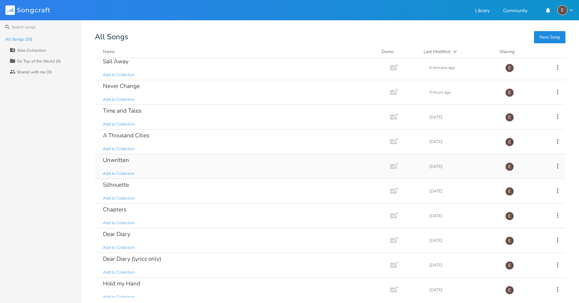
scroll to position [61, 0]
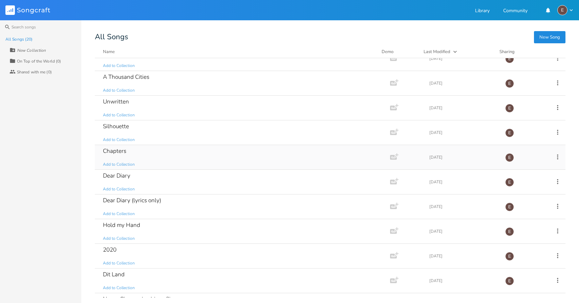
click at [204, 155] on div "Chapters Add to Collection" at bounding box center [241, 157] width 276 height 24
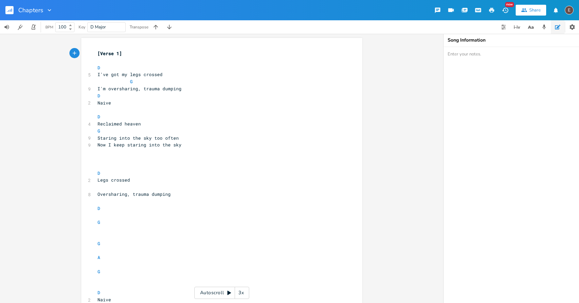
click at [13, 12] on rect "button" at bounding box center [9, 10] width 8 height 8
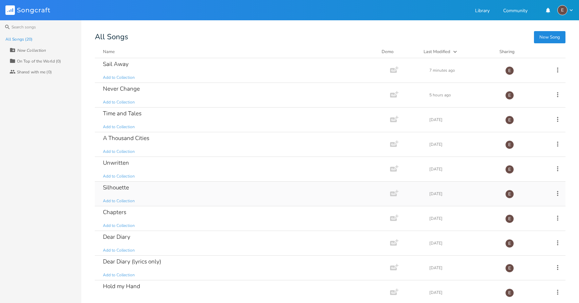
click at [200, 187] on div "Silhouette Add to Collection" at bounding box center [241, 194] width 276 height 24
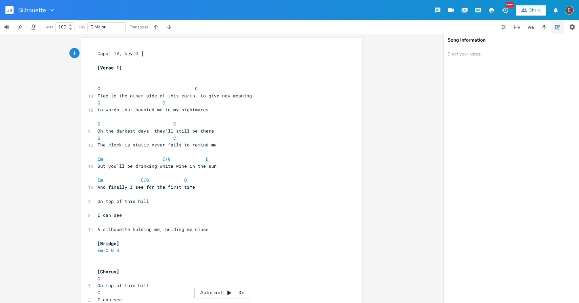
click at [9, 15] on button "button" at bounding box center [12, 10] width 14 height 16
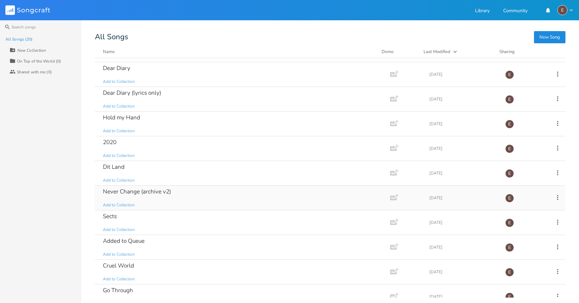
scroll to position [254, 0]
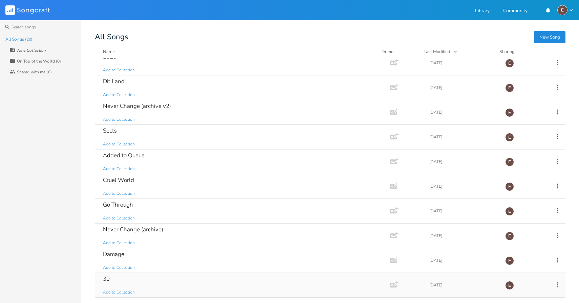
click at [243, 274] on div "30 Add to Collection" at bounding box center [241, 285] width 276 height 24
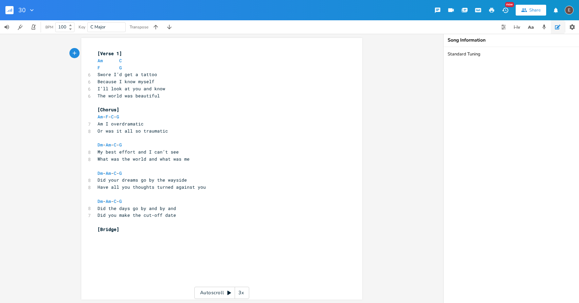
scroll to position [1, 0]
click at [13, 15] on button "Back to Library" at bounding box center [12, 10] width 14 height 16
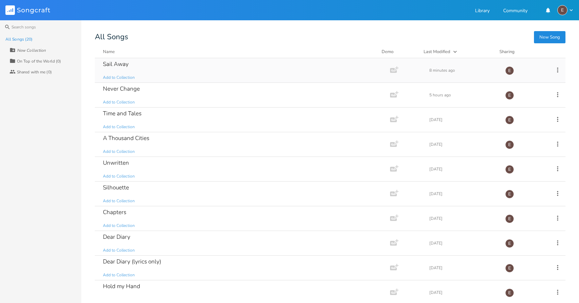
click at [163, 78] on div "Sail Away Add to Collection" at bounding box center [241, 70] width 276 height 24
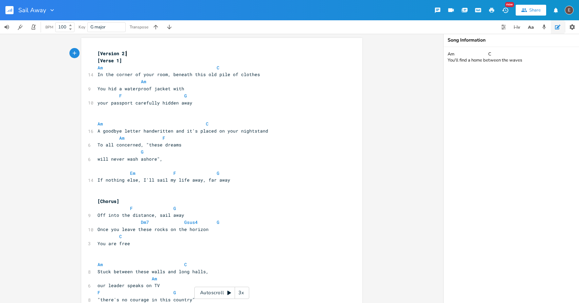
click at [171, 104] on span "your passport carefully hidden away" at bounding box center [144, 103] width 95 height 6
type textarea "hidden"
click at [171, 104] on span "your passport carefully hidden away" at bounding box center [144, 103] width 95 height 6
click at [113, 87] on span "You hid a waterproof jacket with" at bounding box center [140, 89] width 87 height 6
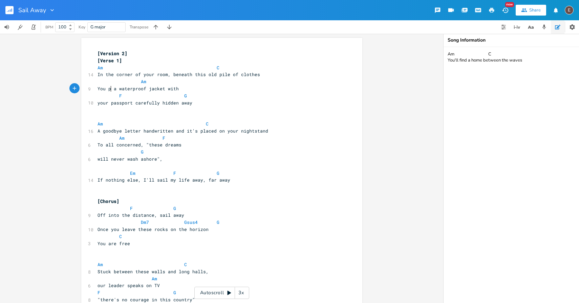
type textarea "put"
click at [220, 106] on pre "your passport carefully hidden away" at bounding box center [218, 102] width 244 height 7
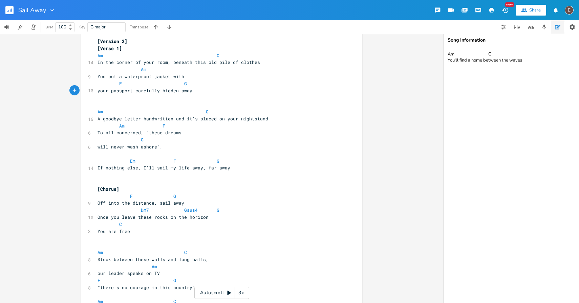
scroll to position [13, 0]
drag, startPoint x: 138, startPoint y: 132, endPoint x: 104, endPoint y: 134, distance: 33.6
click at [104, 134] on span "To all concerned, "these dreams" at bounding box center [139, 132] width 84 height 6
type textarea "all concerned"
click at [121, 133] on span "To all concerned, "these dreams" at bounding box center [139, 132] width 84 height 6
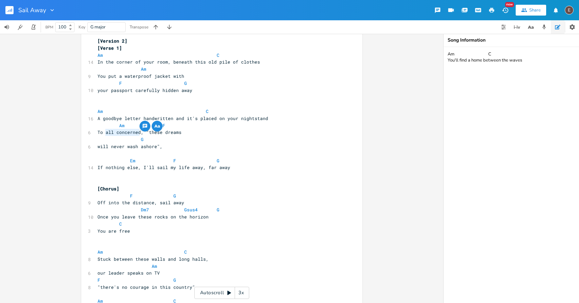
click at [121, 133] on span "To all concerned, "these dreams" at bounding box center [139, 132] width 84 height 6
type textarea "who care"
click at [200, 135] on pre "To all who care, "these dreams" at bounding box center [218, 132] width 244 height 7
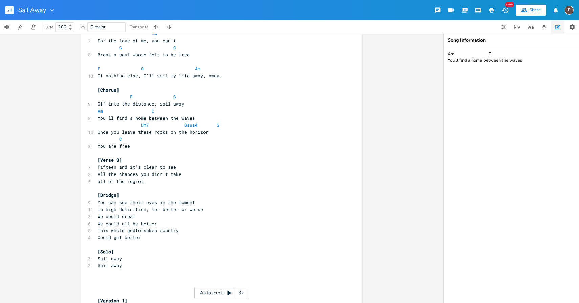
scroll to position [699, 0]
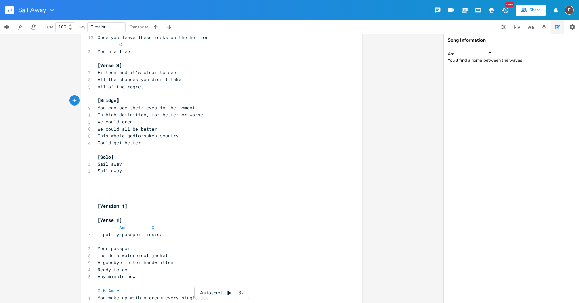
click at [174, 104] on pre "You can see their eyes in the moment" at bounding box center [218, 107] width 244 height 7
type textarea "F G C E"
click at [130, 156] on pre "[Solo]" at bounding box center [218, 157] width 244 height 7
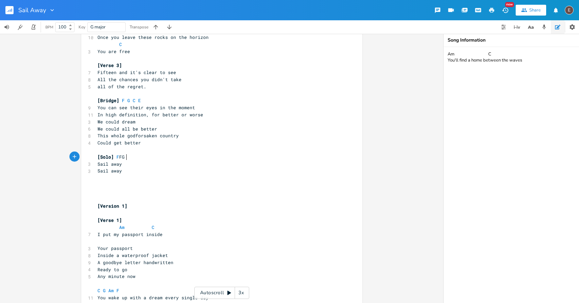
type textarea "F FG"
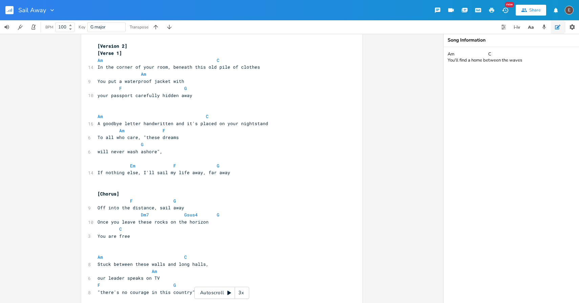
scroll to position [573, 0]
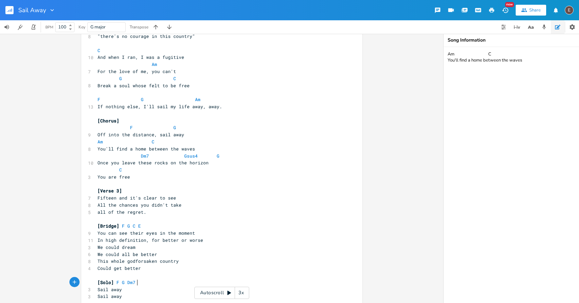
type textarea "G Dm7 [MEDICAL_DATA]"
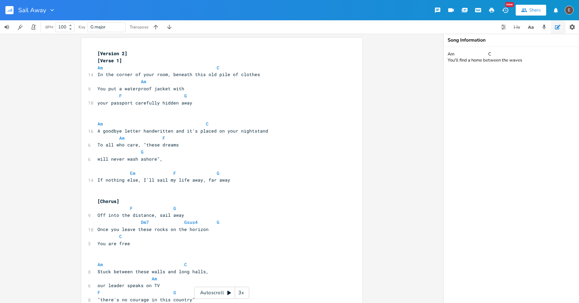
scroll to position [154, 0]
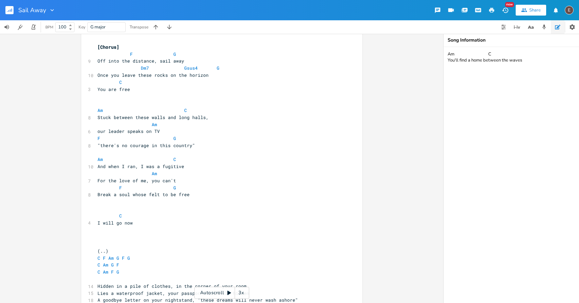
type textarea "sus4 G E"
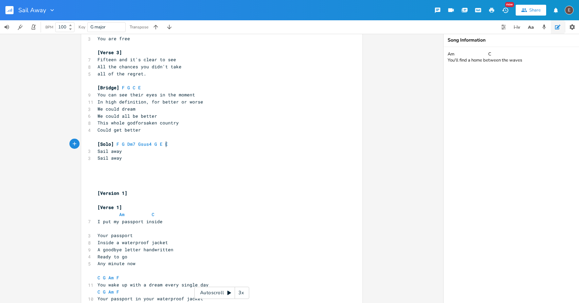
scroll to position [0, 7]
type textarea "Em"
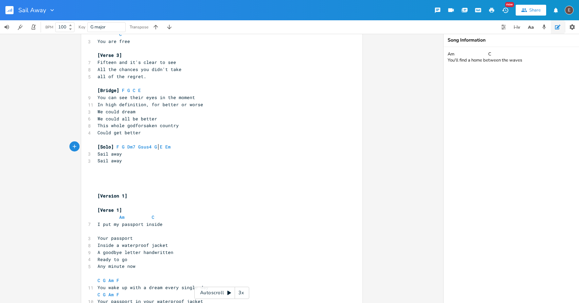
click at [155, 148] on span "[Solo] F G Dm7 Gsus4 G E Em" at bounding box center [135, 147] width 76 height 6
type textarea "G/F#"
click at [182, 149] on pre "[Solo] F G Dm7 Gsus4 G G/F# E Em" at bounding box center [218, 146] width 244 height 7
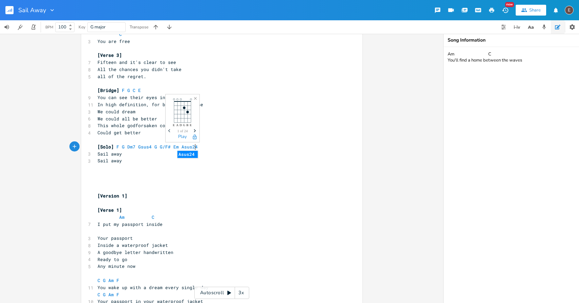
type textarea "m Asus24"
click at [197, 154] on pre "Sail away" at bounding box center [218, 154] width 244 height 7
drag, startPoint x: 198, startPoint y: 149, endPoint x: 176, endPoint y: 148, distance: 22.0
click at [176, 148] on pre "[Solo] F G Dm7 Gsus4 G G/F# Em Asus24" at bounding box center [218, 146] width 244 height 7
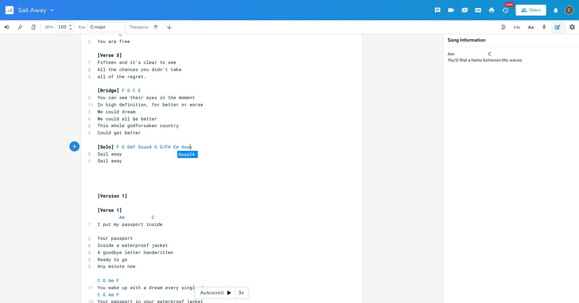
type textarea "Asus47"
click at [190, 145] on span "[Solo] F G Dm7 Gsus4 G G/F# Em Asus4" at bounding box center [147, 147] width 100 height 6
click at [183, 150] on pre "[Solo] F G Dm7 Gsus4 G G/F# Em Asus4" at bounding box center [218, 146] width 244 height 7
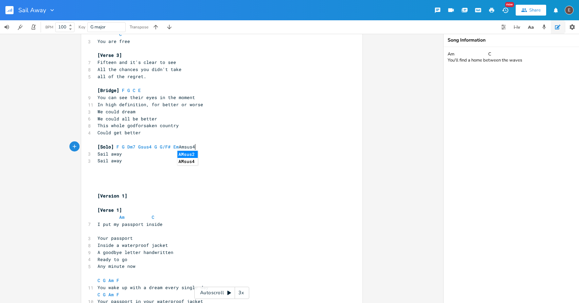
scroll to position [0, 16]
type textarea "Amsus4"
click at [194, 157] on li "AMsus4" at bounding box center [187, 154] width 20 height 7
click at [189, 144] on span "[Solo] F G Dm7 Gsus4 G G/F# Em AMsus4" at bounding box center [145, 147] width 97 height 6
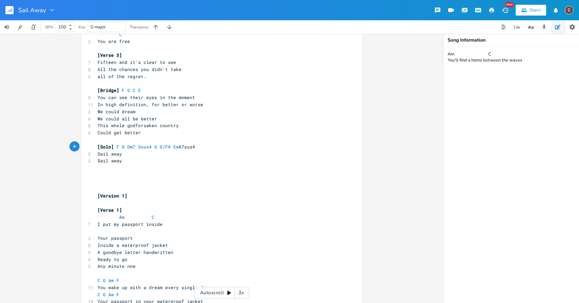
type textarea "A7sus4"
click at [179, 177] on pre "​" at bounding box center [218, 175] width 244 height 7
click at [187, 144] on span "[Solo] F G Dm7 Gsus4 G G/F# Em A7sus4" at bounding box center [145, 147] width 97 height 6
click at [182, 145] on span "[Solo] F G Dm7 Gsus4 G G/F# Em A7sus4" at bounding box center [145, 147] width 97 height 6
click at [193, 149] on span "[Solo] F G Dm7 Gsus4 G G/F# Em A7sus4" at bounding box center [145, 147] width 97 height 6
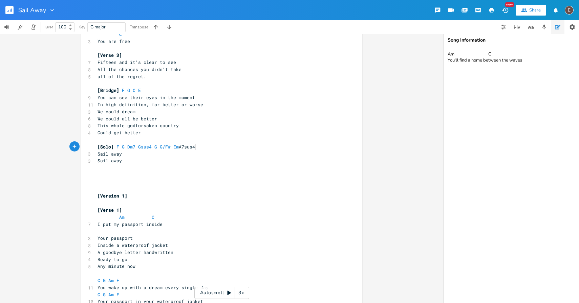
click at [193, 149] on span "[Solo] F G Dm7 Gsus4 G G/F# Em A7sus4" at bounding box center [145, 147] width 97 height 6
click at [204, 149] on pre "[Solo] F G Dm7 Gsus4 G G/F# Em A7sus4" at bounding box center [218, 146] width 244 height 7
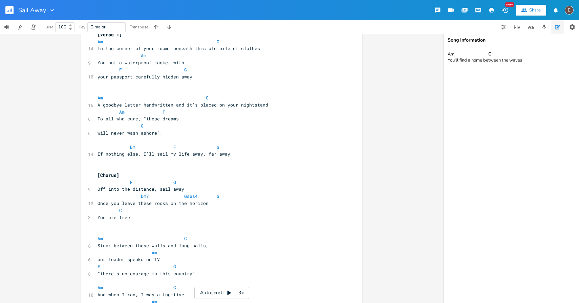
scroll to position [25, 0]
